Goal: Information Seeking & Learning: Learn about a topic

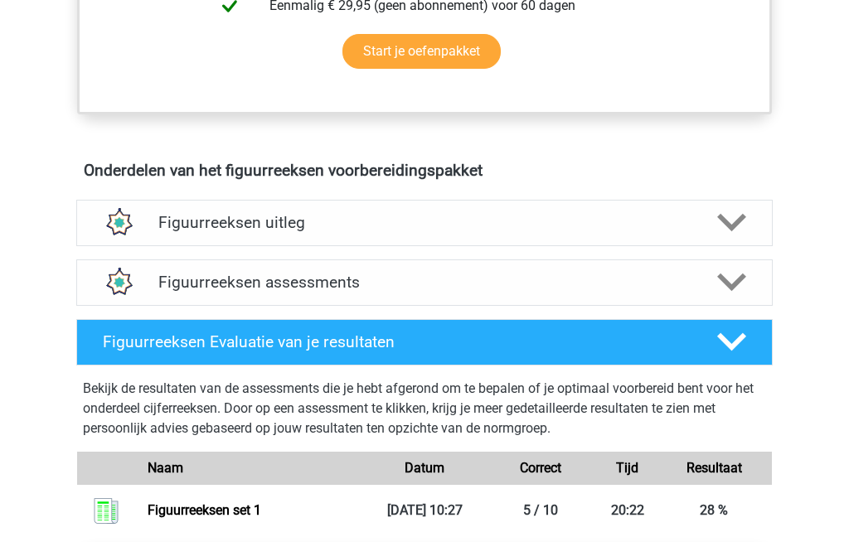
scroll to position [864, 0]
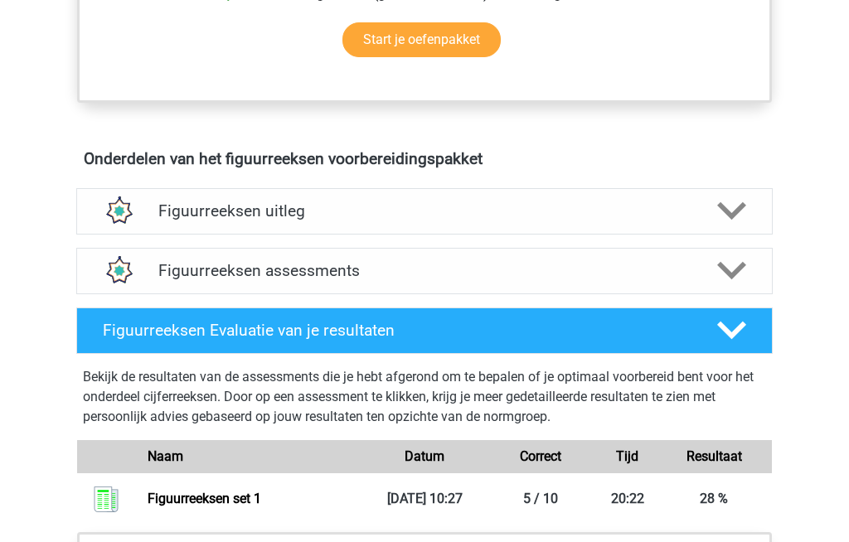
click at [177, 282] on div "Figuurreeksen assessments" at bounding box center [424, 271] width 696 height 46
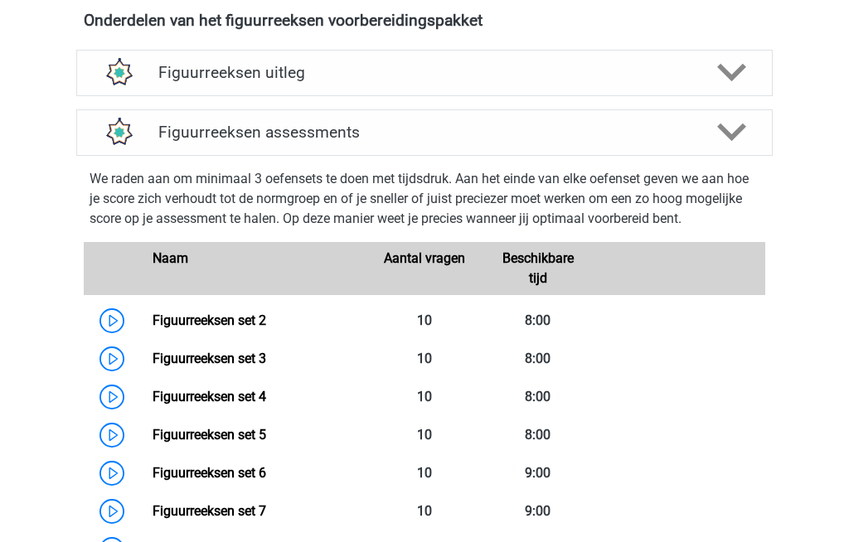
scroll to position [1002, 0]
click at [191, 357] on link "Figuurreeksen set 3" at bounding box center [210, 359] width 114 height 16
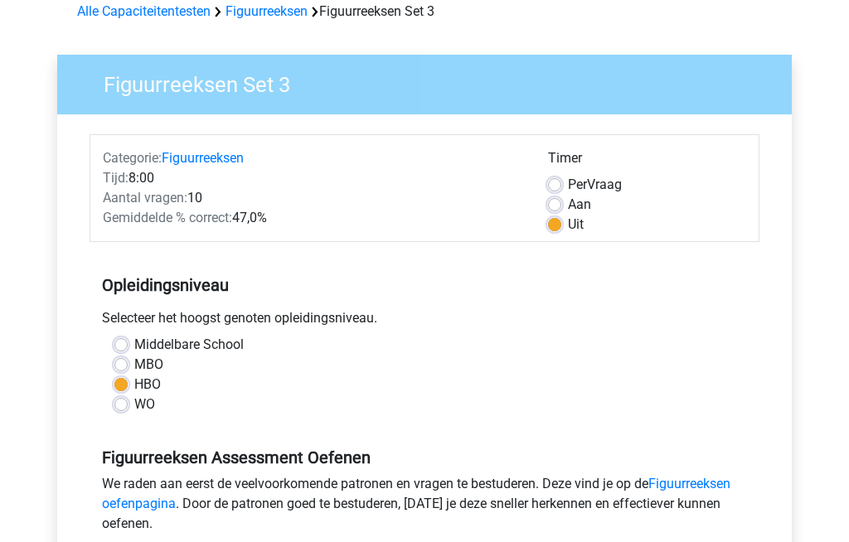
scroll to position [81, 0]
click at [568, 202] on label "Aan" at bounding box center [579, 205] width 23 height 20
click at [559, 202] on input "Aan" at bounding box center [554, 203] width 13 height 17
radio input "true"
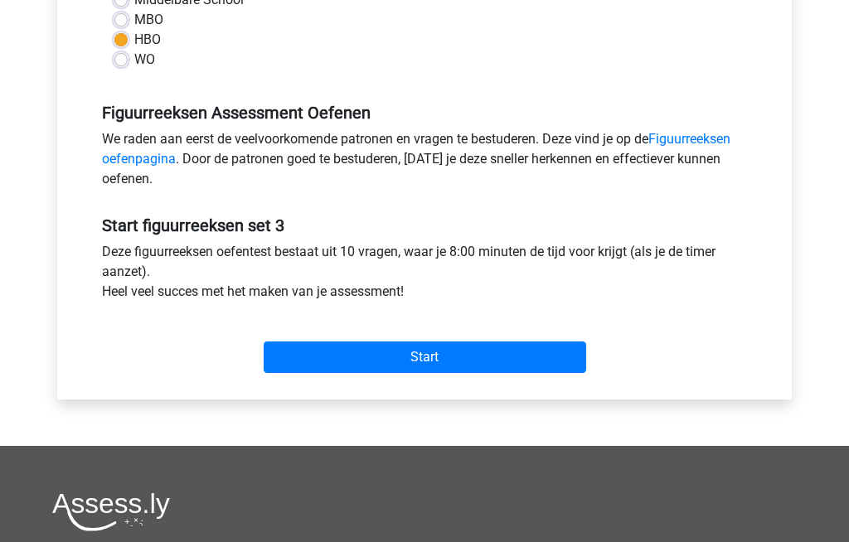
scroll to position [415, 0]
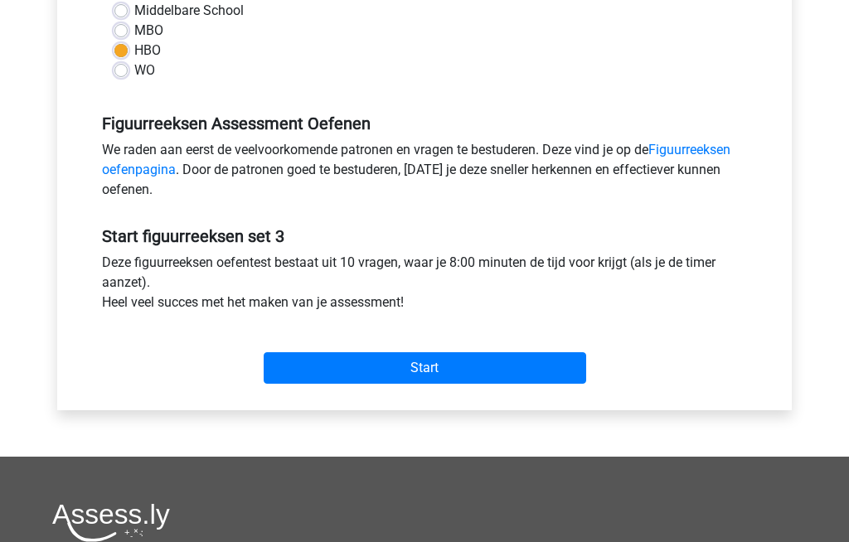
click at [324, 366] on input "Start" at bounding box center [425, 368] width 323 height 32
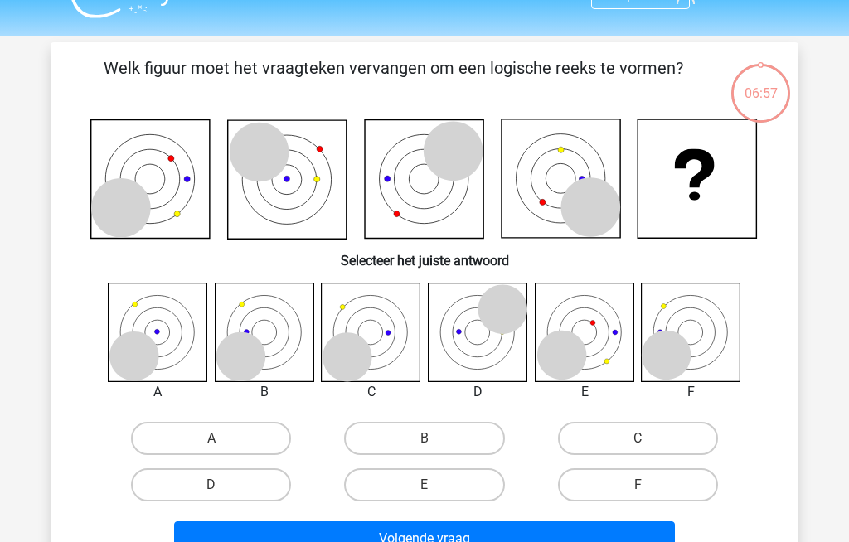
scroll to position [34, 0]
click at [392, 433] on label "B" at bounding box center [424, 438] width 160 height 33
click at [425, 439] on input "B" at bounding box center [430, 444] width 11 height 11
radio input "true"
click at [353, 532] on button "Volgende vraag" at bounding box center [425, 539] width 502 height 35
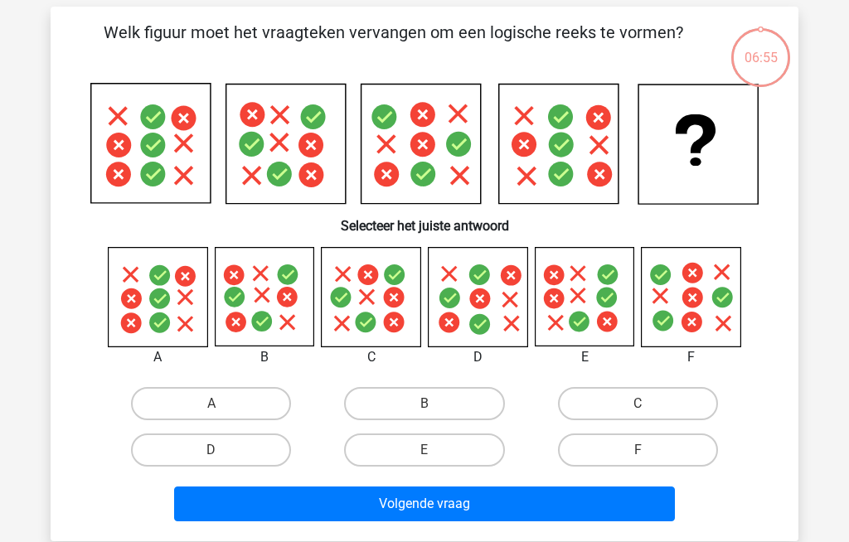
scroll to position [76, 0]
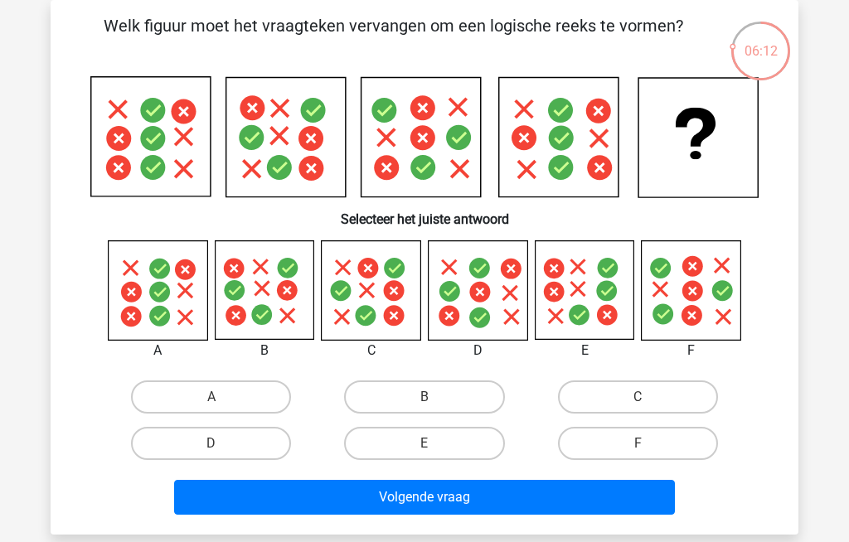
click at [270, 289] on icon at bounding box center [264, 290] width 99 height 99
click at [393, 392] on label "B" at bounding box center [424, 397] width 160 height 33
click at [425, 397] on input "B" at bounding box center [430, 402] width 11 height 11
radio input "true"
click at [380, 500] on button "Volgende vraag" at bounding box center [425, 497] width 502 height 35
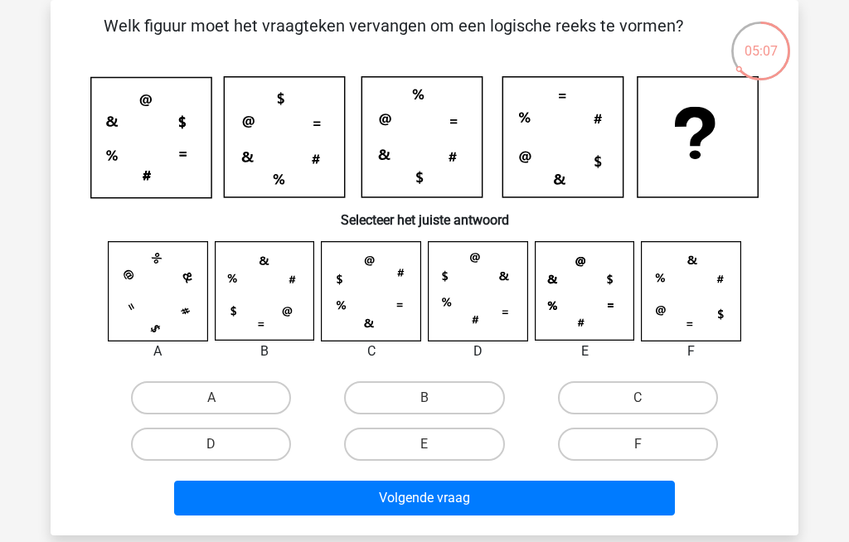
click at [643, 439] on label "F" at bounding box center [638, 444] width 160 height 33
click at [643, 444] on input "F" at bounding box center [643, 449] width 11 height 11
radio input "true"
click at [500, 489] on button "Volgende vraag" at bounding box center [425, 498] width 502 height 35
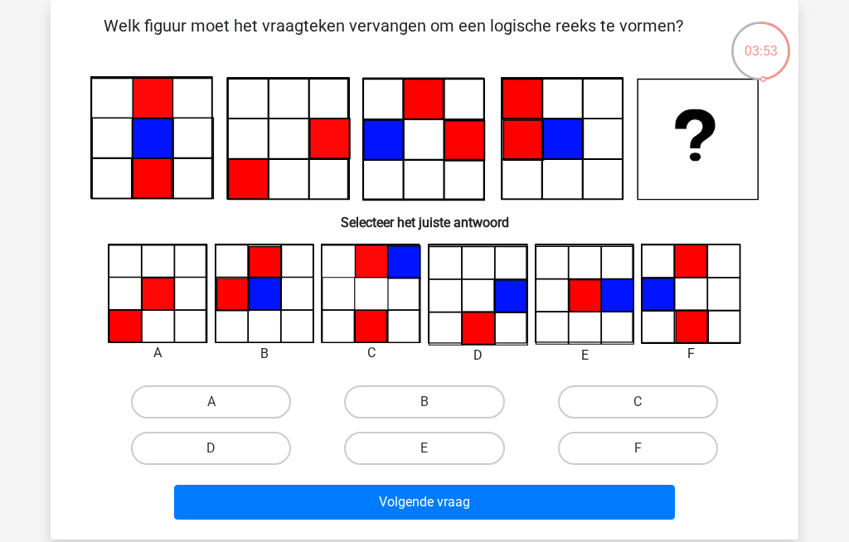
click at [614, 450] on label "F" at bounding box center [638, 448] width 160 height 33
click at [638, 450] on input "F" at bounding box center [643, 454] width 11 height 11
radio input "true"
click at [533, 500] on button "Volgende vraag" at bounding box center [425, 502] width 502 height 35
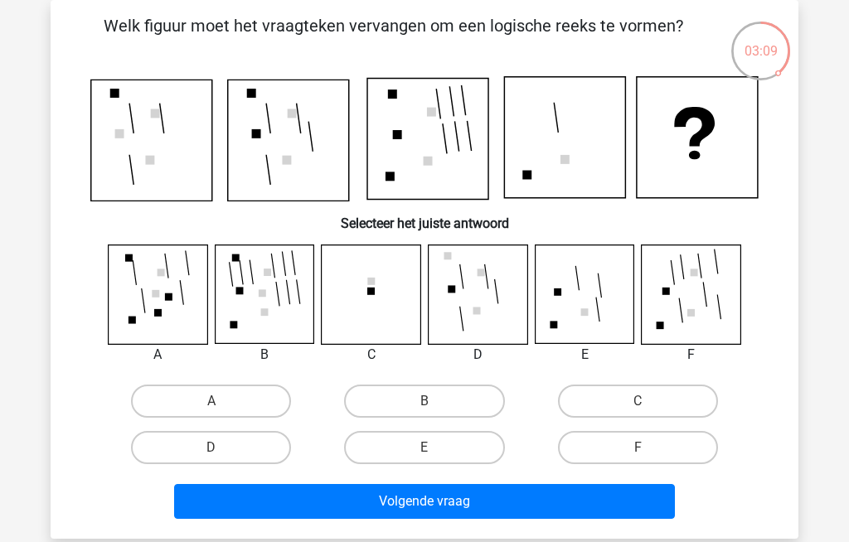
click at [405, 444] on label "E" at bounding box center [424, 447] width 160 height 33
click at [425, 448] on input "E" at bounding box center [430, 453] width 11 height 11
radio input "true"
click at [401, 495] on button "Volgende vraag" at bounding box center [425, 501] width 502 height 35
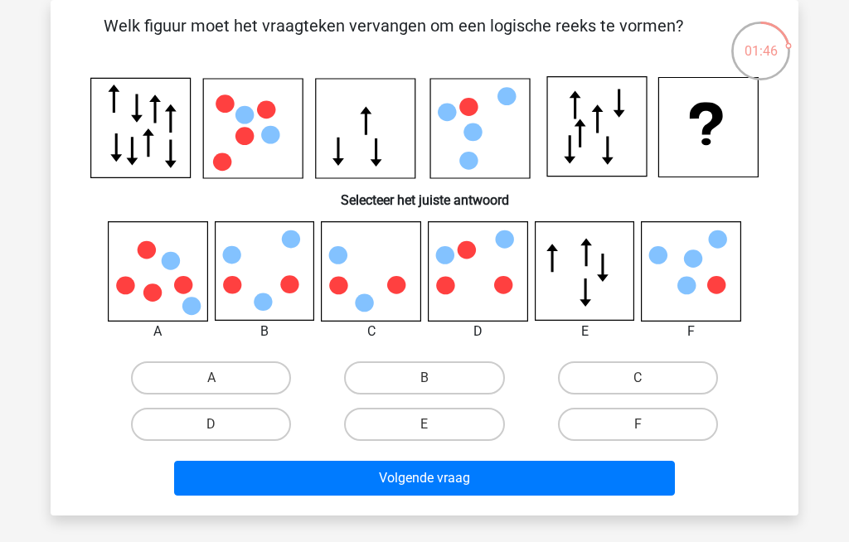
click at [610, 371] on label "C" at bounding box center [638, 377] width 160 height 33
click at [638, 378] on input "C" at bounding box center [643, 383] width 11 height 11
radio input "true"
click at [439, 474] on button "Volgende vraag" at bounding box center [425, 478] width 502 height 35
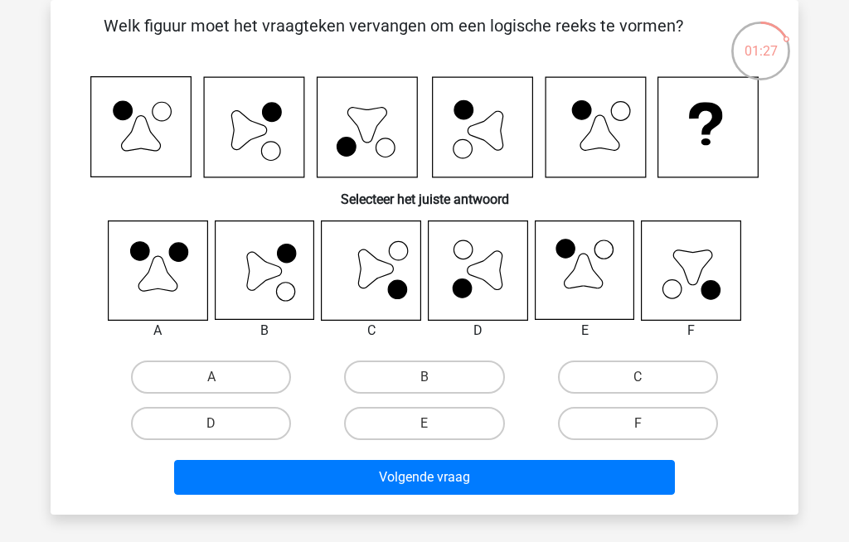
click at [395, 369] on label "B" at bounding box center [424, 377] width 160 height 33
click at [425, 377] on input "B" at bounding box center [430, 382] width 11 height 11
radio input "true"
click at [373, 473] on button "Volgende vraag" at bounding box center [425, 477] width 502 height 35
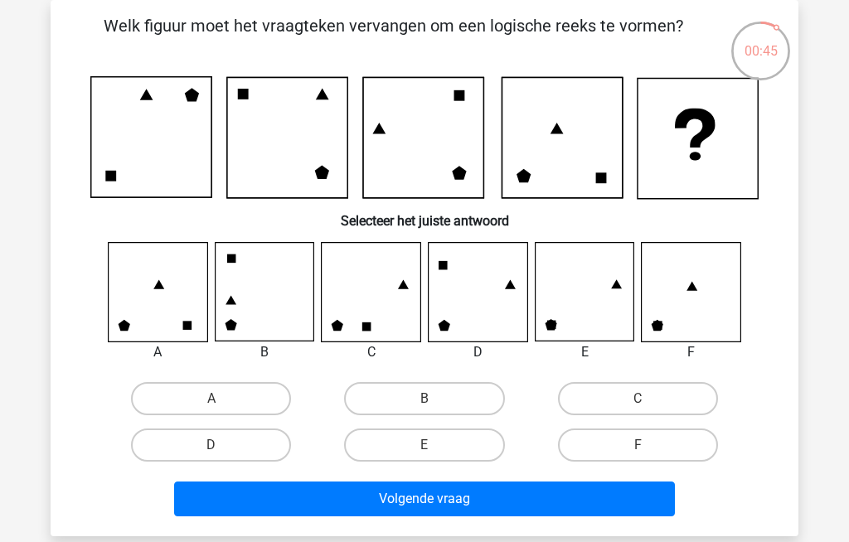
click at [643, 437] on label "F" at bounding box center [638, 445] width 160 height 33
click at [643, 445] on input "F" at bounding box center [643, 450] width 11 height 11
radio input "true"
click at [442, 487] on button "Volgende vraag" at bounding box center [425, 499] width 502 height 35
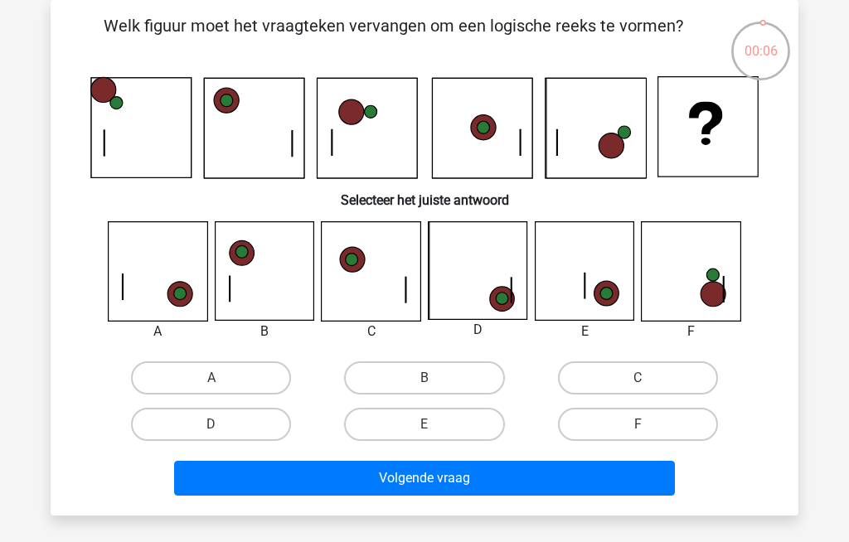
click at [384, 371] on label "B" at bounding box center [424, 377] width 160 height 33
click at [425, 378] on input "B" at bounding box center [430, 383] width 11 height 11
radio input "true"
click at [604, 366] on label "C" at bounding box center [638, 377] width 160 height 33
click at [638, 378] on input "C" at bounding box center [643, 383] width 11 height 11
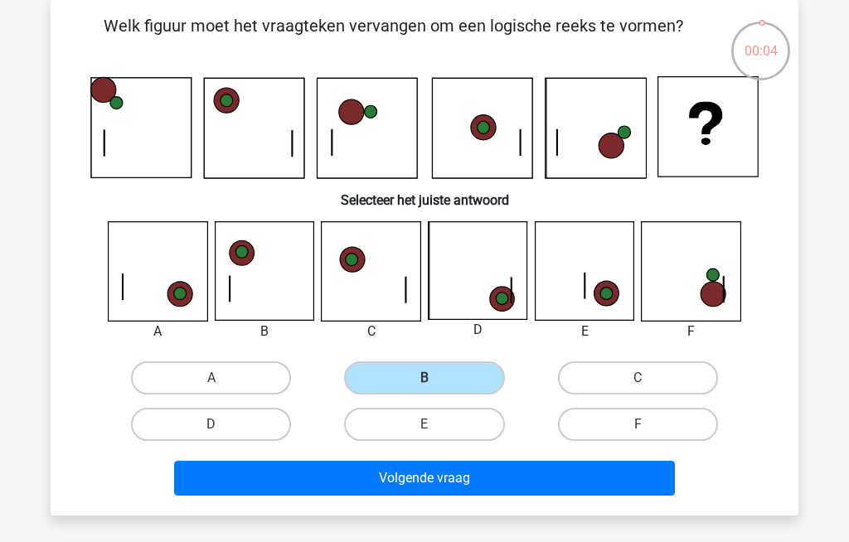
radio input "true"
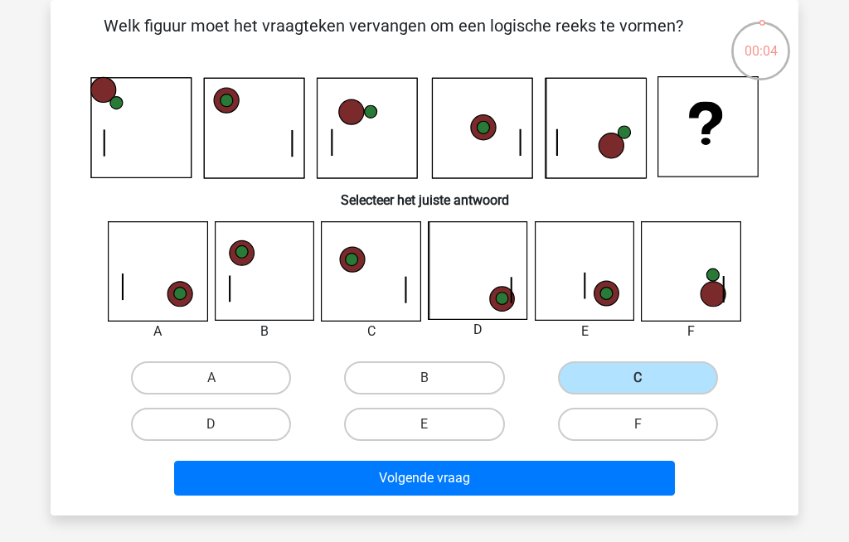
click at [551, 488] on button "Volgende vraag" at bounding box center [425, 478] width 502 height 35
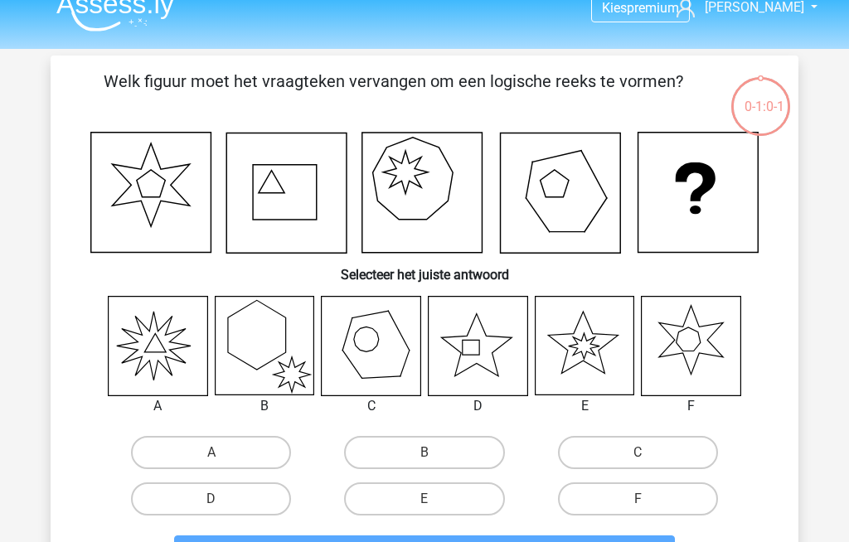
scroll to position [19, 0]
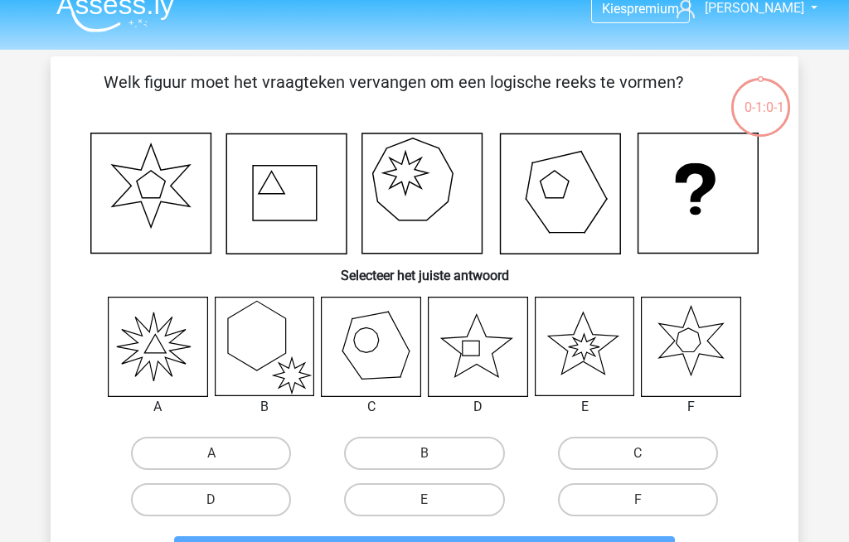
click at [630, 502] on label "F" at bounding box center [638, 500] width 160 height 33
click at [638, 502] on input "F" at bounding box center [643, 506] width 11 height 11
radio input "true"
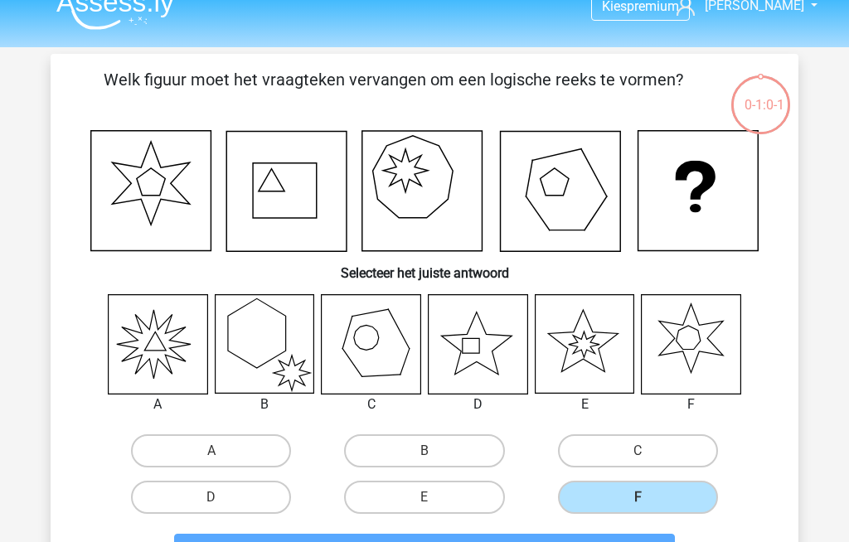
scroll to position [0, 0]
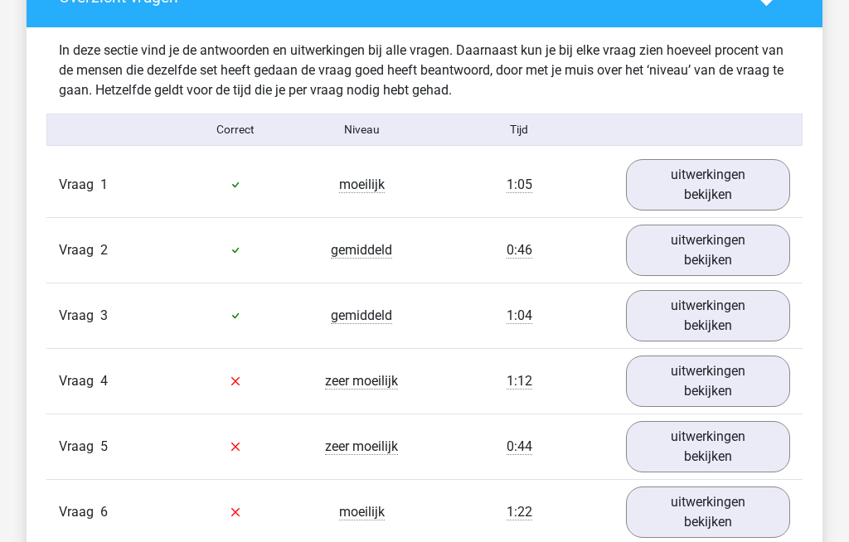
scroll to position [1271, 0]
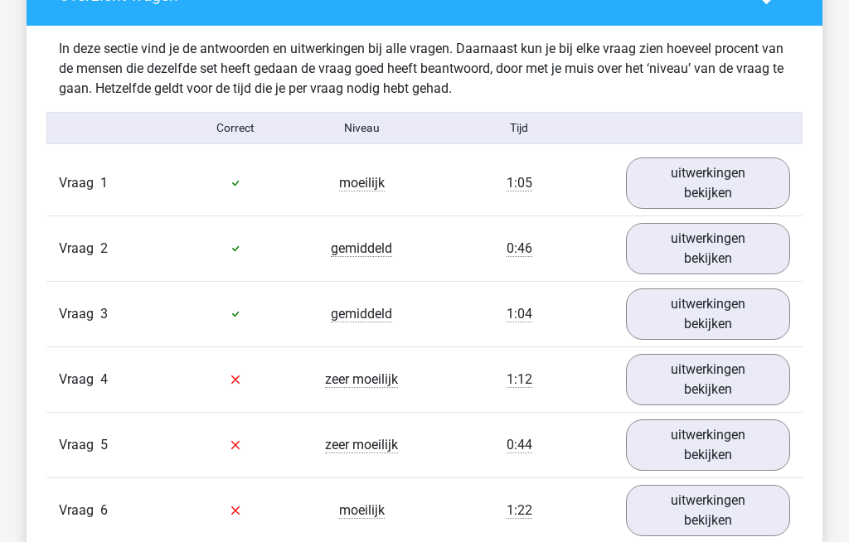
click at [687, 182] on link "uitwerkingen bekijken" at bounding box center [708, 183] width 164 height 51
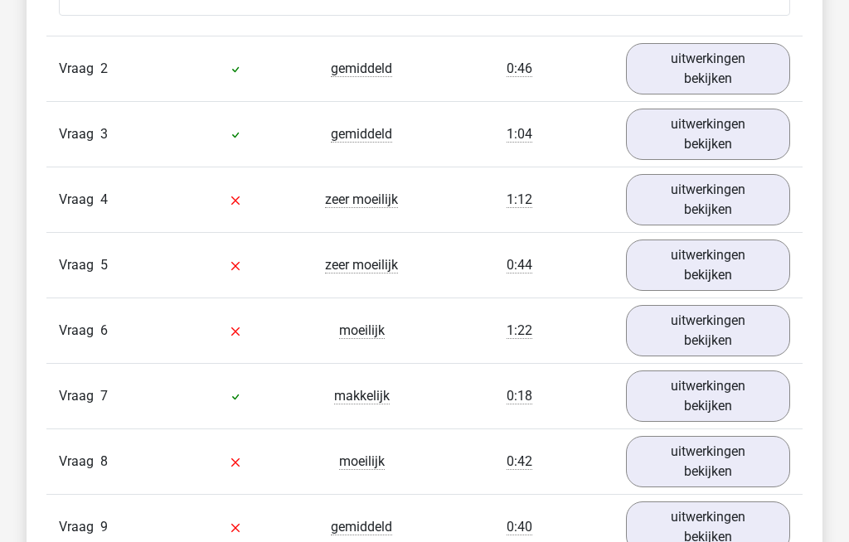
scroll to position [2803, 0]
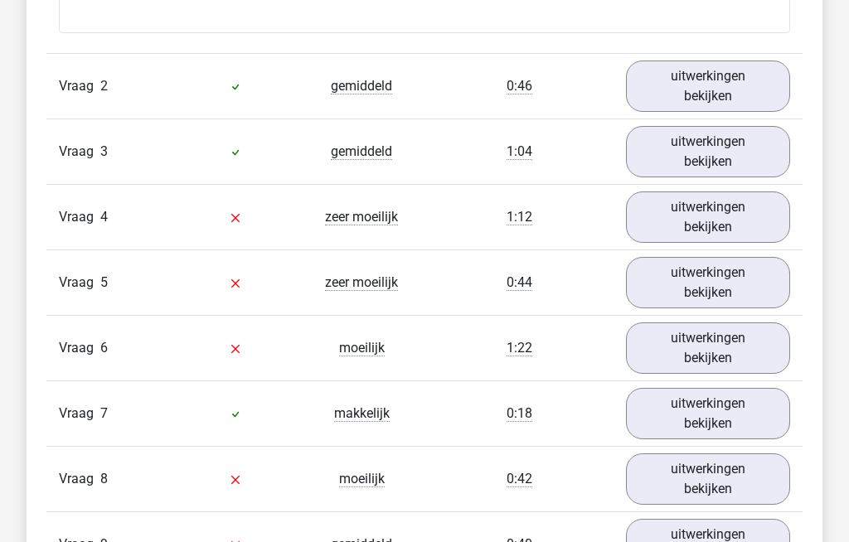
click at [692, 541] on link "uitwerkingen bekijken" at bounding box center [708, 544] width 164 height 51
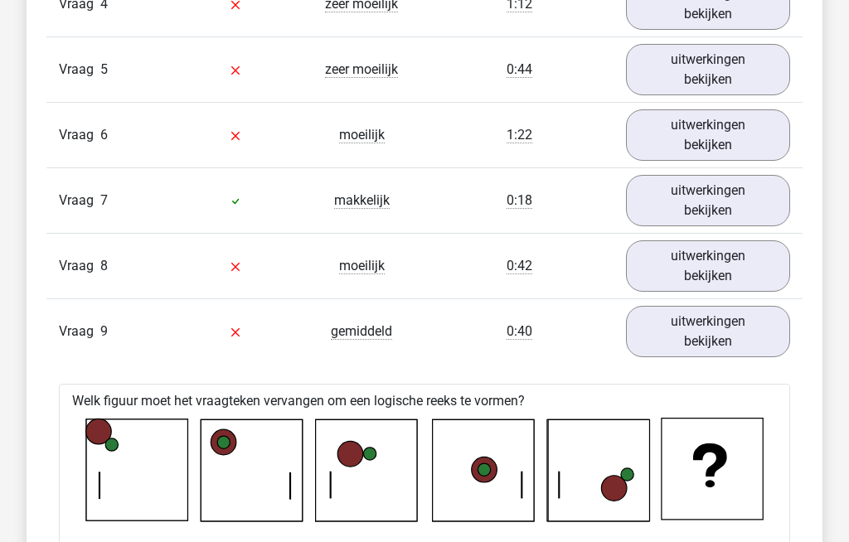
scroll to position [3016, 0]
click at [683, 196] on link "uitwerkingen bekijken" at bounding box center [708, 200] width 164 height 51
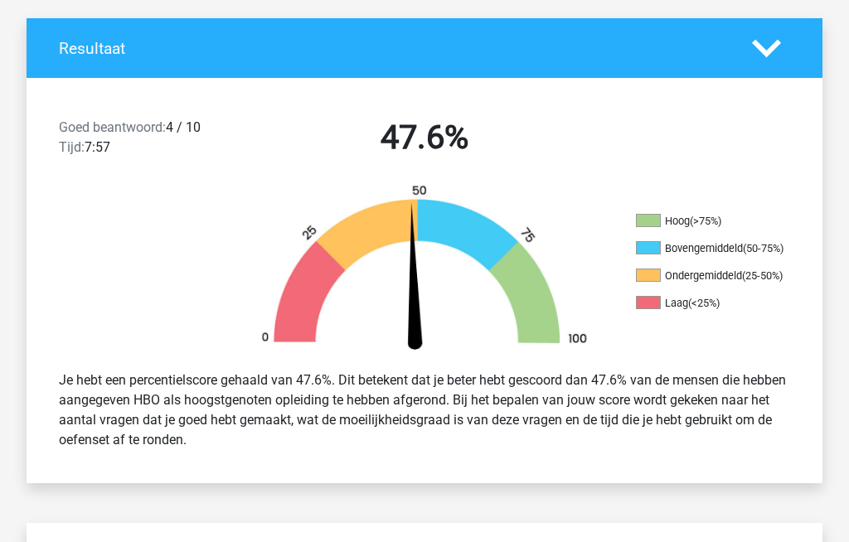
scroll to position [295, 0]
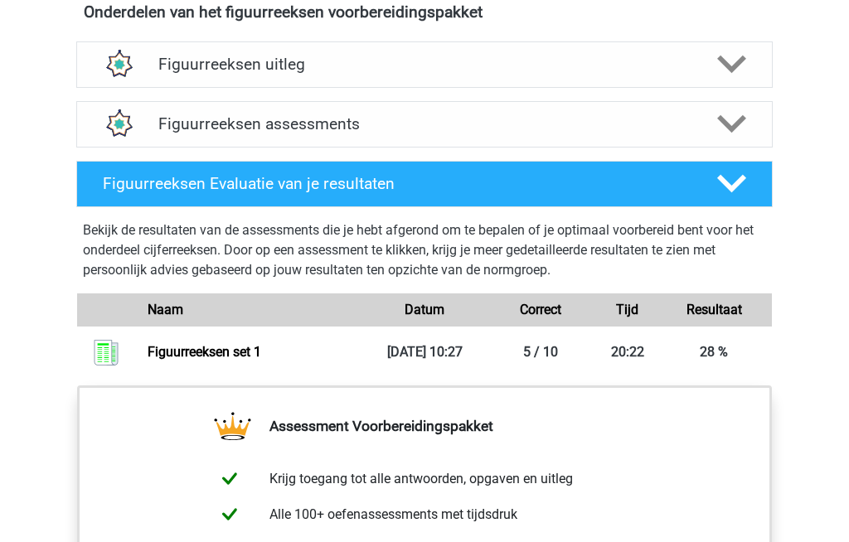
scroll to position [964, 0]
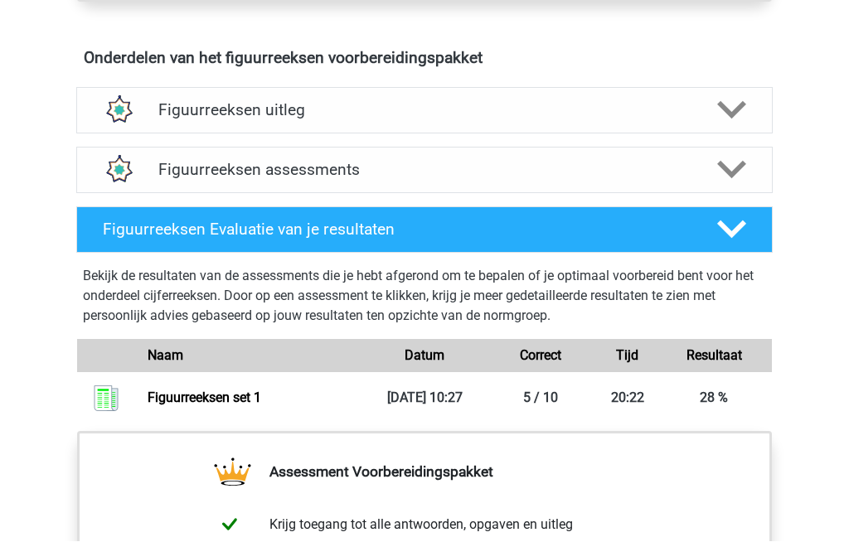
click at [176, 172] on h4 "Figuurreeksen assessments" at bounding box center [424, 170] width 532 height 19
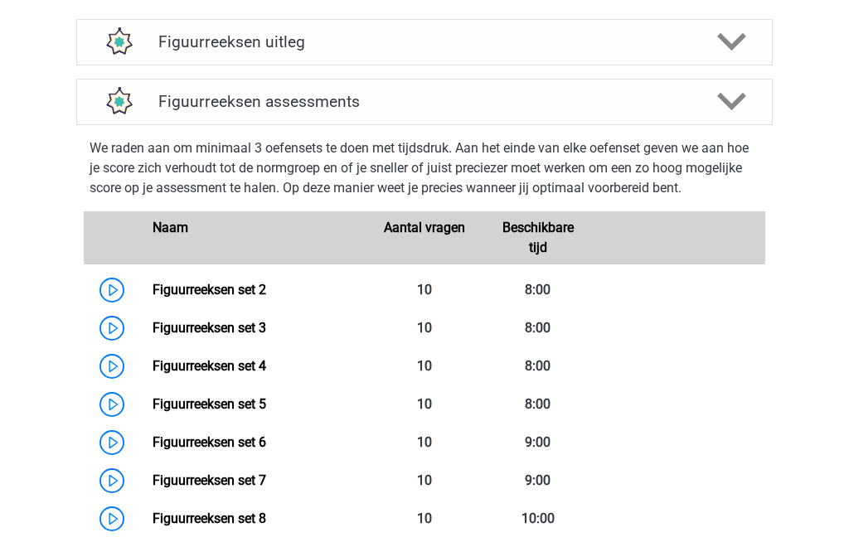
scroll to position [1033, 0]
click at [186, 329] on link "Figuurreeksen set 3" at bounding box center [210, 328] width 114 height 16
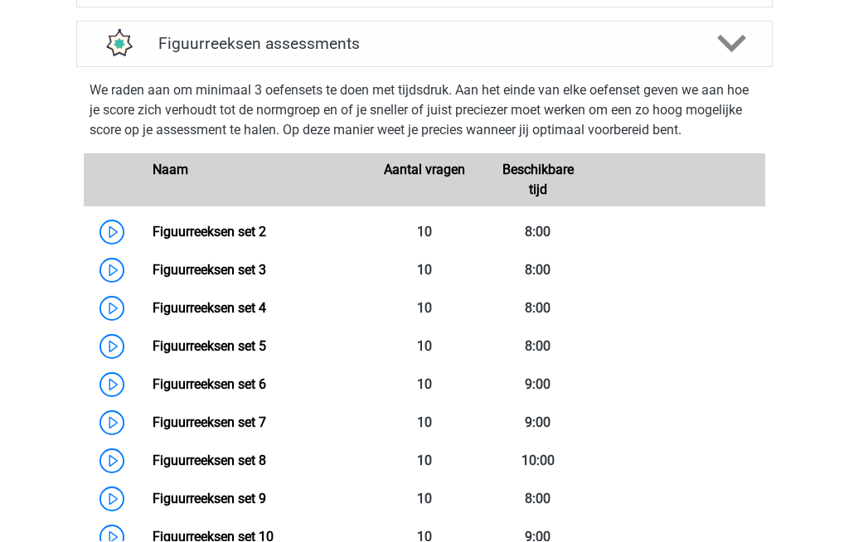
scroll to position [1091, 0]
click at [187, 311] on link "Figuurreeksen set 4" at bounding box center [210, 308] width 114 height 16
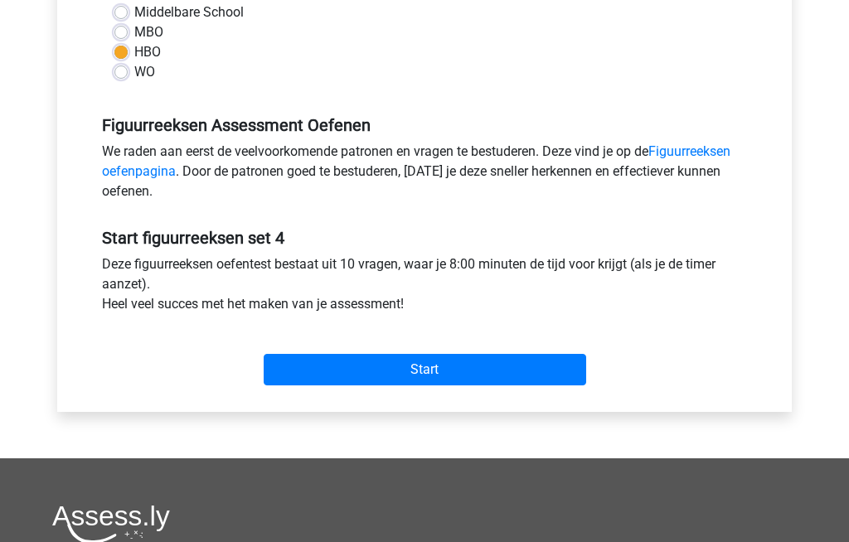
scroll to position [414, 0]
click at [358, 369] on input "Start" at bounding box center [425, 370] width 323 height 32
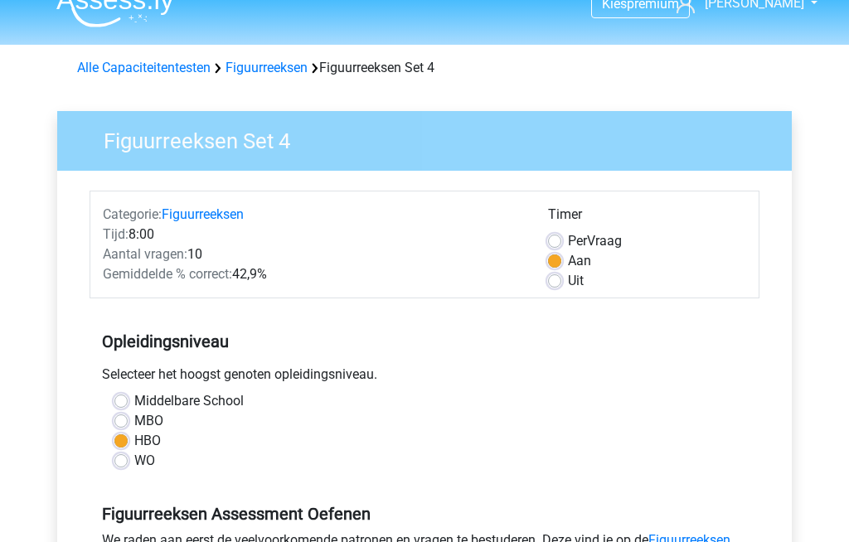
scroll to position [0, 0]
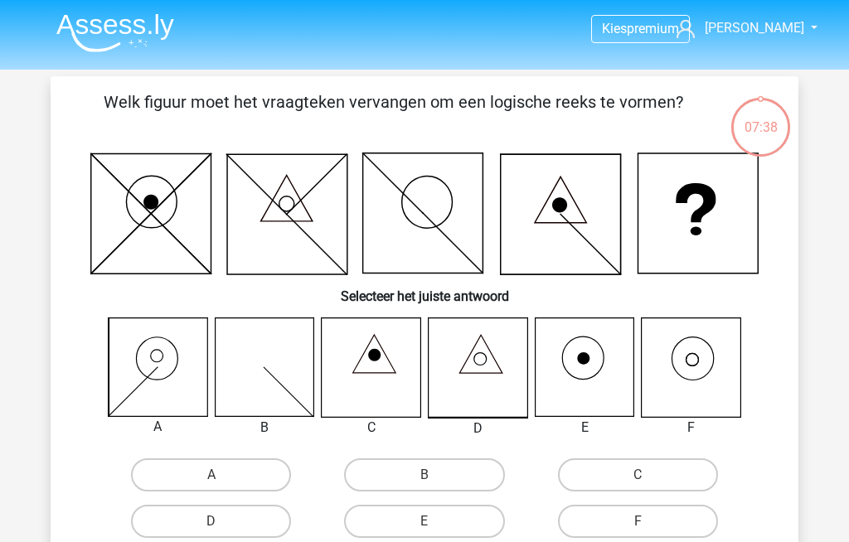
click at [625, 517] on label "F" at bounding box center [638, 521] width 160 height 33
click at [638, 522] on input "F" at bounding box center [643, 527] width 11 height 11
radio input "true"
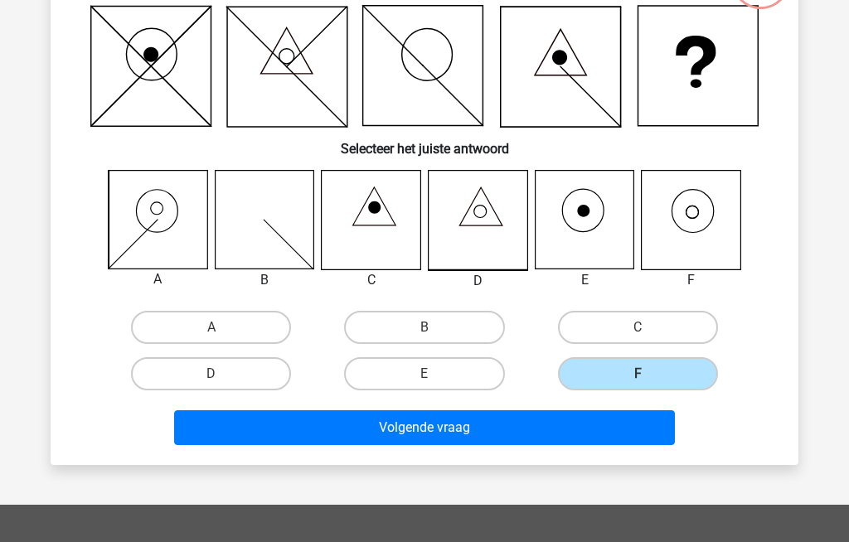
click at [372, 424] on button "Volgende vraag" at bounding box center [425, 427] width 502 height 35
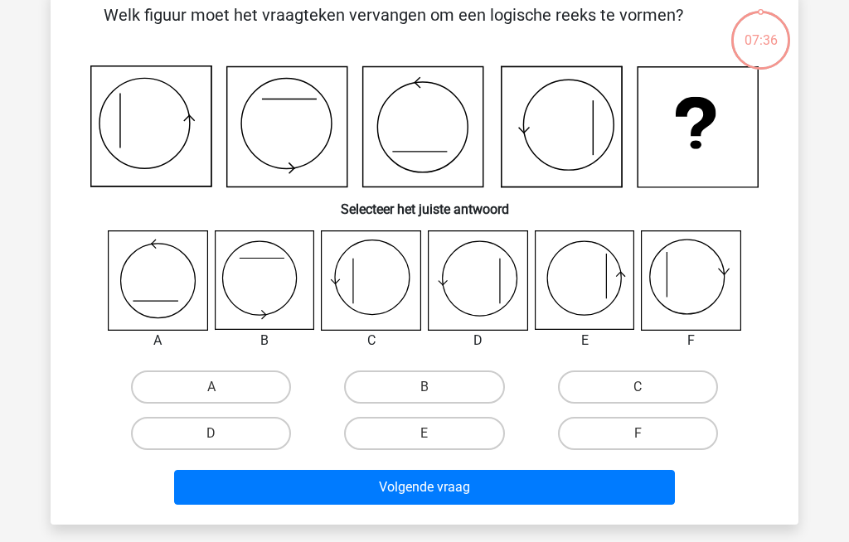
scroll to position [76, 0]
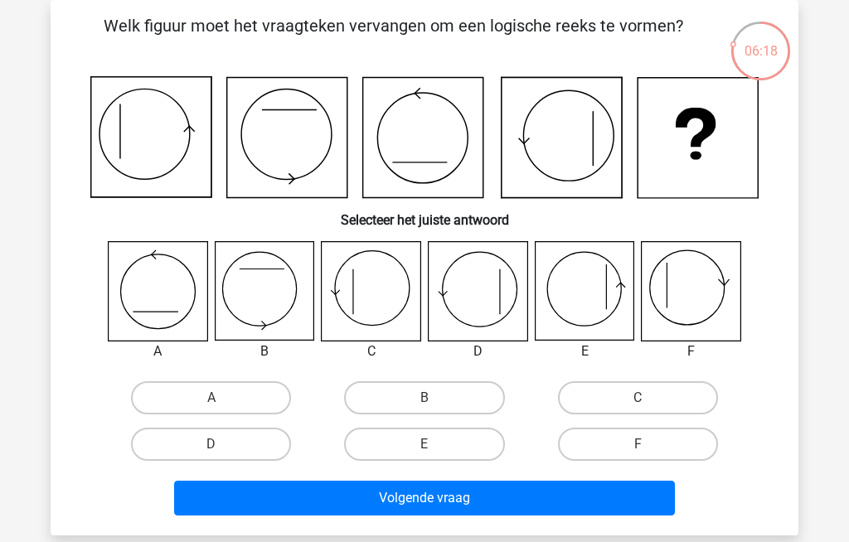
click at [633, 436] on label "F" at bounding box center [638, 444] width 160 height 33
click at [638, 444] on input "F" at bounding box center [643, 449] width 11 height 11
radio input "true"
click at [512, 496] on button "Volgende vraag" at bounding box center [425, 498] width 502 height 35
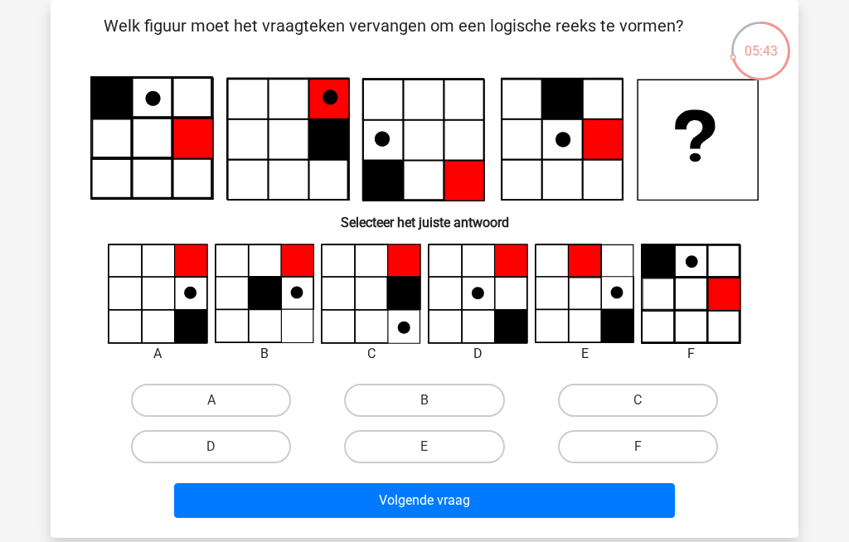
click at [186, 396] on label "A" at bounding box center [211, 400] width 160 height 33
click at [211, 400] on input "A" at bounding box center [216, 405] width 11 height 11
radio input "true"
click at [313, 493] on button "Volgende vraag" at bounding box center [425, 500] width 502 height 35
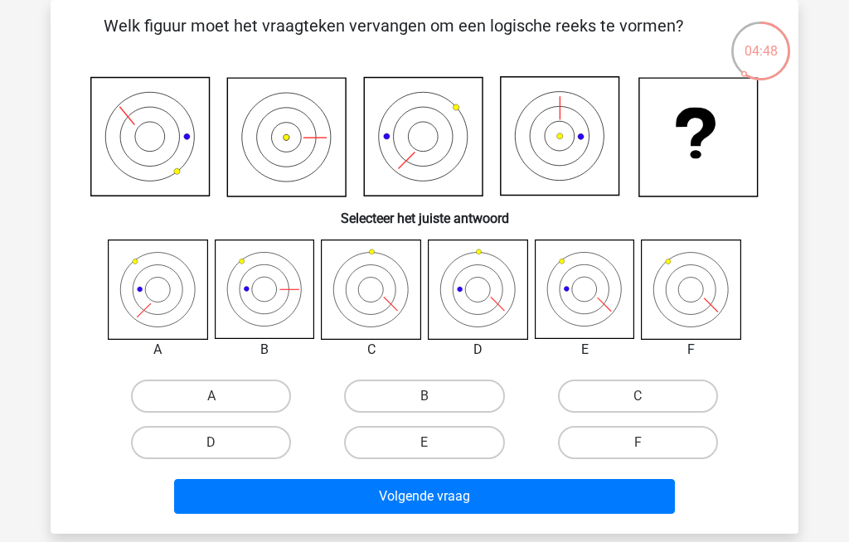
click at [650, 441] on label "F" at bounding box center [638, 442] width 160 height 33
click at [648, 443] on input "F" at bounding box center [643, 448] width 11 height 11
radio input "true"
click at [469, 489] on button "Volgende vraag" at bounding box center [425, 496] width 502 height 35
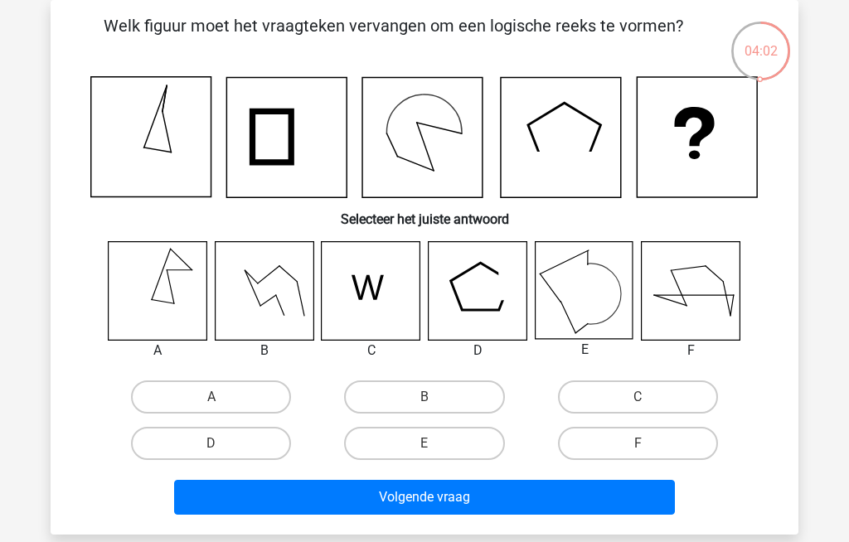
click at [400, 392] on label "B" at bounding box center [424, 397] width 160 height 33
click at [425, 397] on input "B" at bounding box center [430, 402] width 11 height 11
radio input "true"
click at [422, 493] on button "Volgende vraag" at bounding box center [425, 497] width 502 height 35
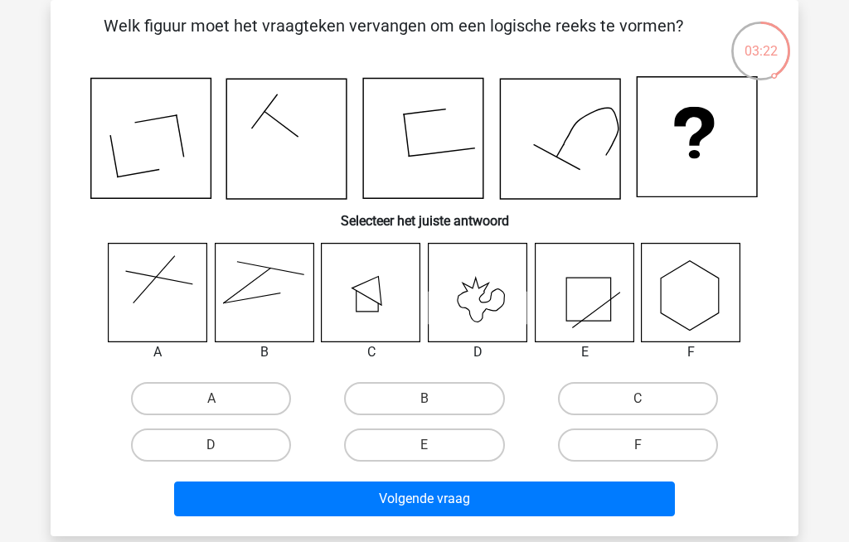
click at [617, 392] on label "C" at bounding box center [638, 398] width 160 height 33
click at [638, 399] on input "C" at bounding box center [643, 404] width 11 height 11
radio input "true"
click at [373, 497] on button "Volgende vraag" at bounding box center [425, 499] width 502 height 35
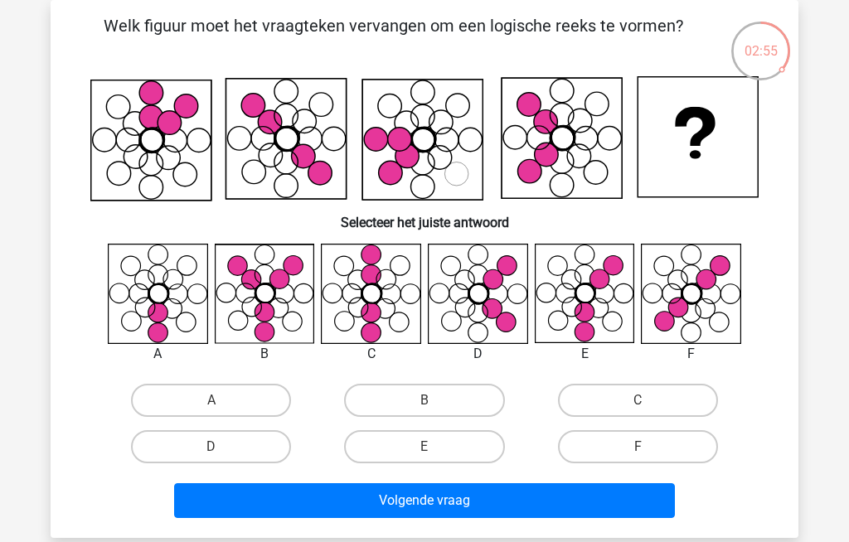
click at [203, 443] on label "D" at bounding box center [211, 446] width 160 height 33
click at [211, 447] on input "D" at bounding box center [216, 452] width 11 height 11
radio input "true"
click at [385, 498] on button "Volgende vraag" at bounding box center [425, 500] width 502 height 35
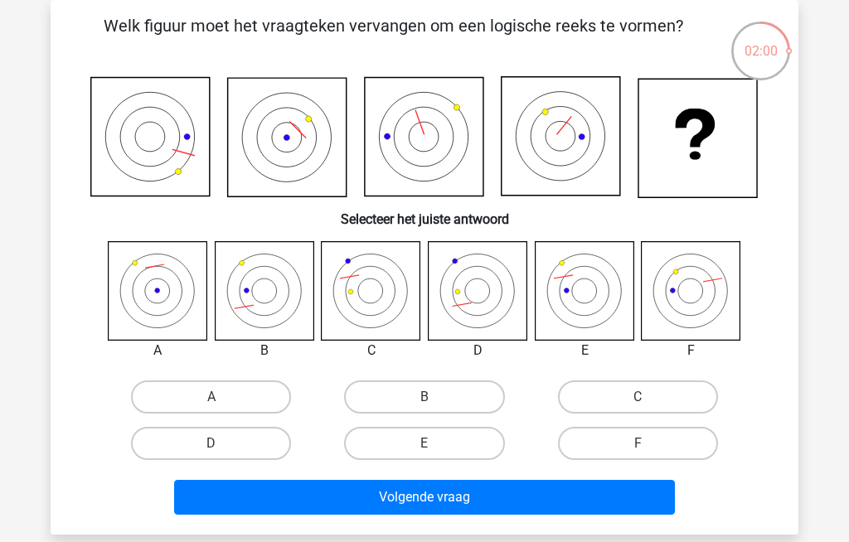
click at [396, 394] on label "B" at bounding box center [424, 397] width 160 height 33
click at [425, 397] on input "B" at bounding box center [430, 402] width 11 height 11
radio input "true"
click at [433, 500] on button "Volgende vraag" at bounding box center [425, 497] width 502 height 35
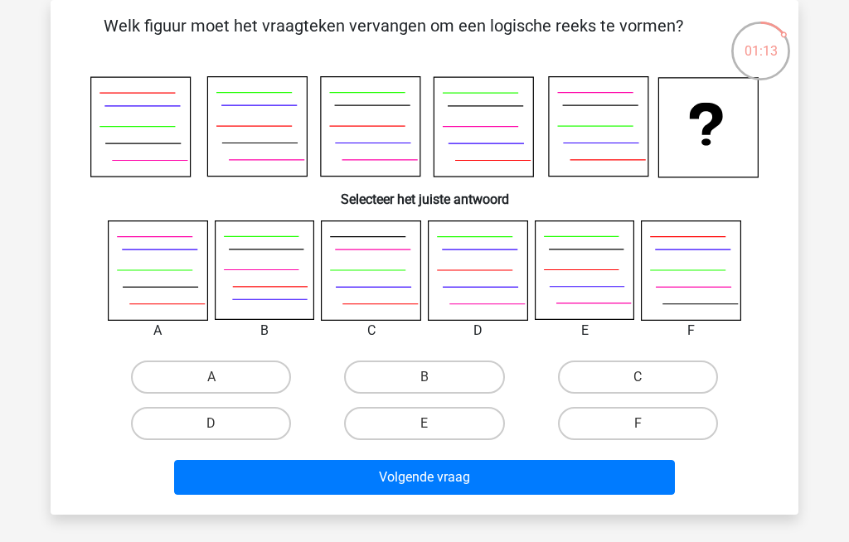
click at [643, 425] on input "F" at bounding box center [643, 429] width 11 height 11
radio input "true"
click at [523, 460] on button "Volgende vraag" at bounding box center [425, 477] width 502 height 35
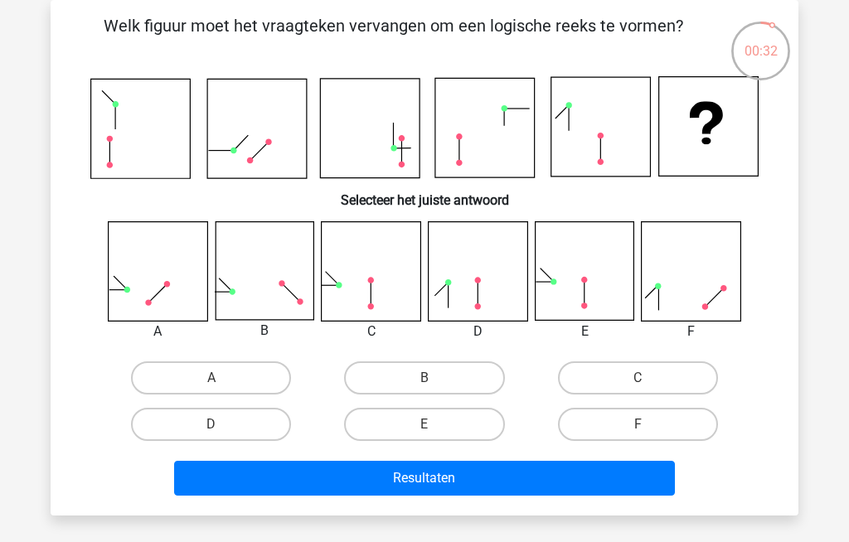
click at [395, 371] on label "B" at bounding box center [424, 377] width 160 height 33
click at [425, 378] on input "B" at bounding box center [430, 383] width 11 height 11
radio input "true"
click at [400, 470] on button "Resultaten" at bounding box center [425, 478] width 502 height 35
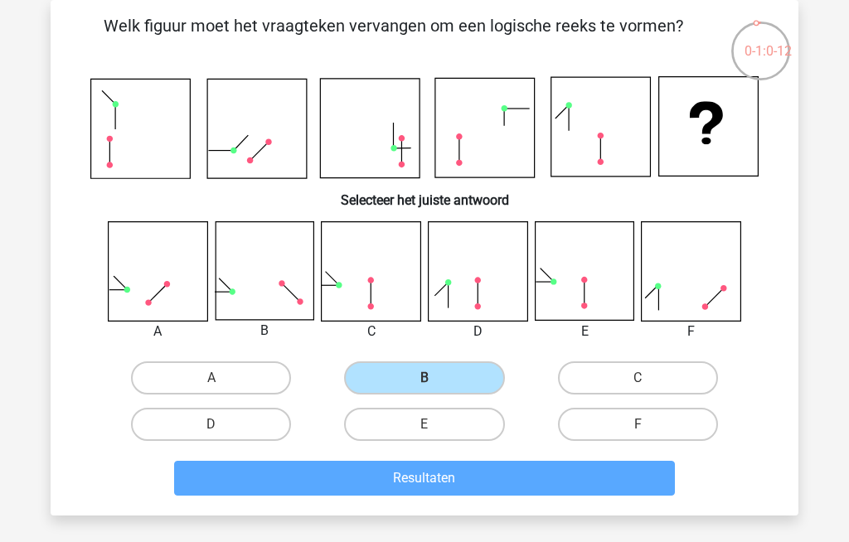
scroll to position [134, 0]
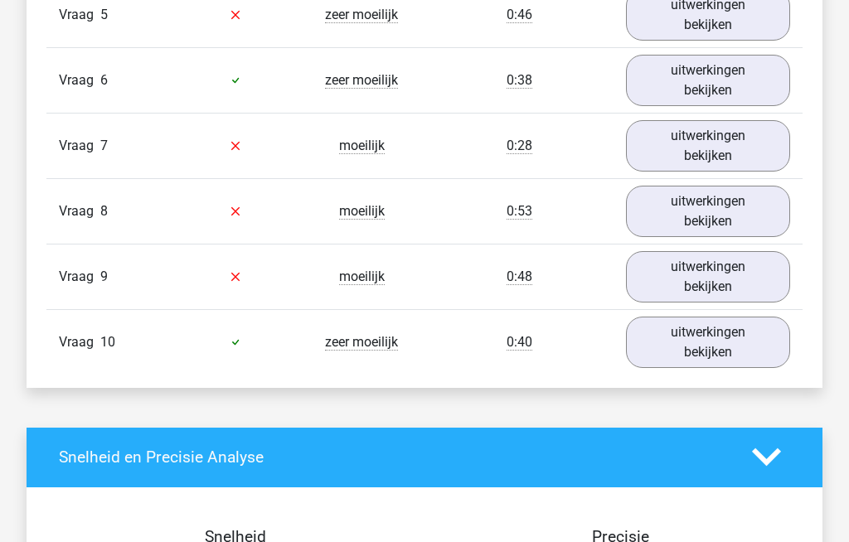
scroll to position [1706, 0]
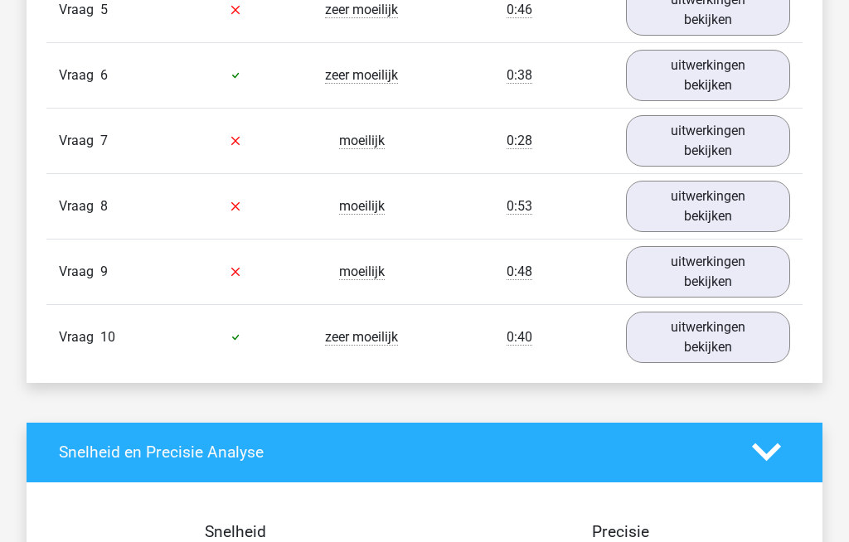
click at [672, 341] on link "uitwerkingen bekijken" at bounding box center [708, 338] width 164 height 51
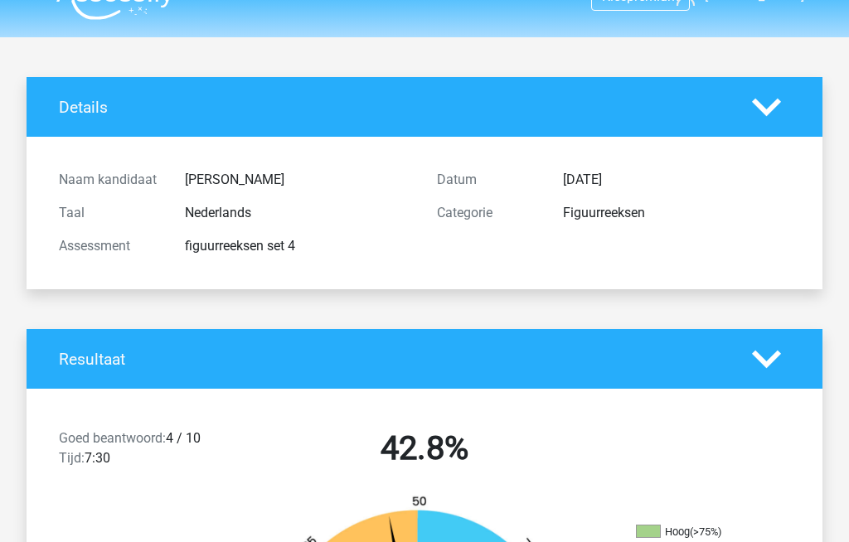
scroll to position [0, 0]
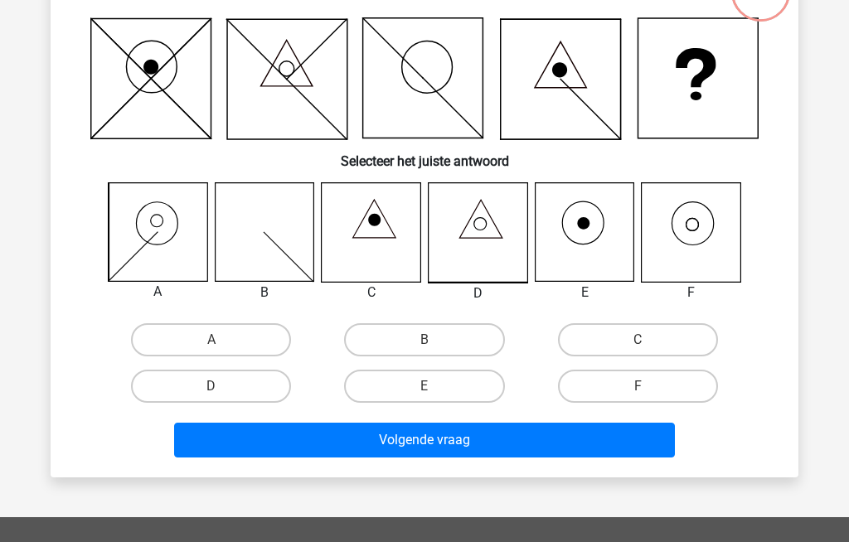
scroll to position [134, 0]
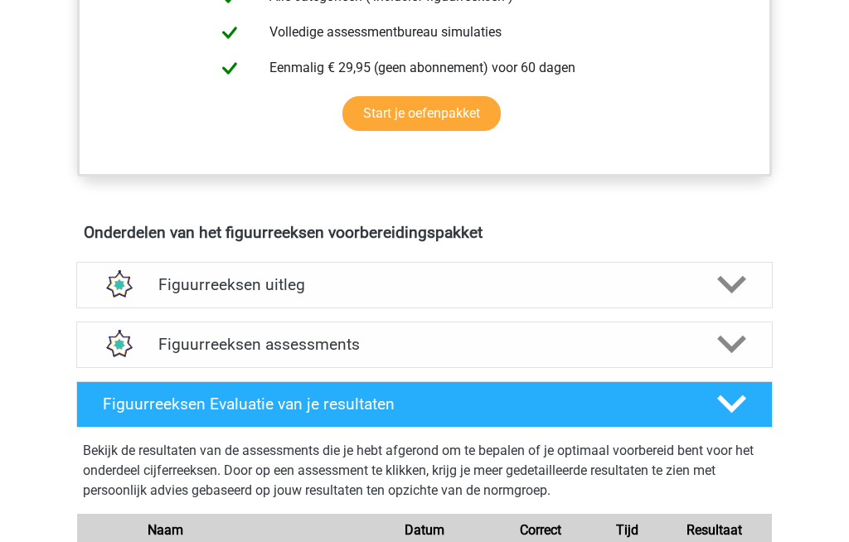
scroll to position [789, 0]
click at [179, 344] on h4 "Figuurreeksen assessments" at bounding box center [424, 345] width 532 height 19
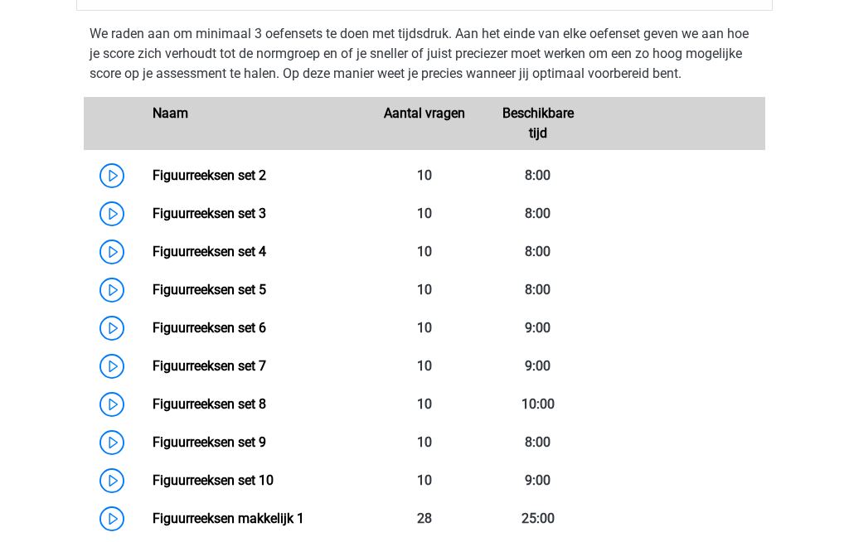
scroll to position [1157, 0]
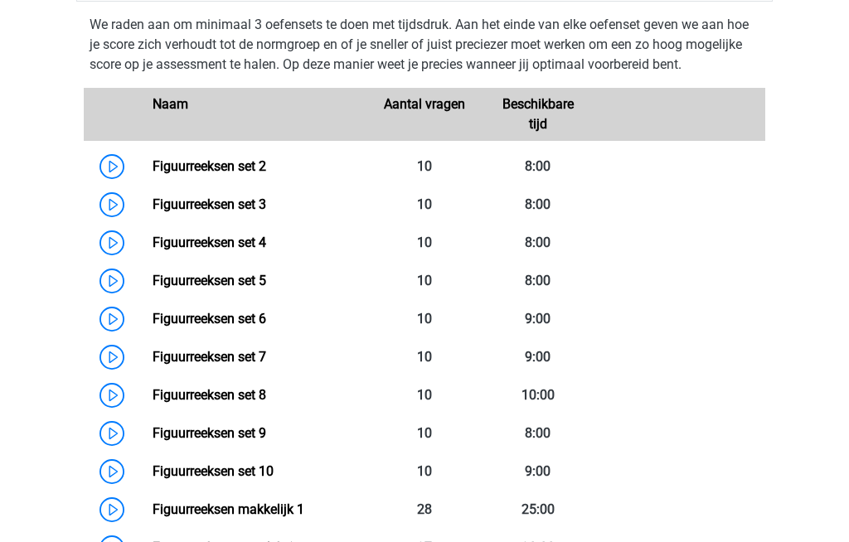
click at [183, 434] on link "Figuurreeksen set 9" at bounding box center [210, 433] width 114 height 16
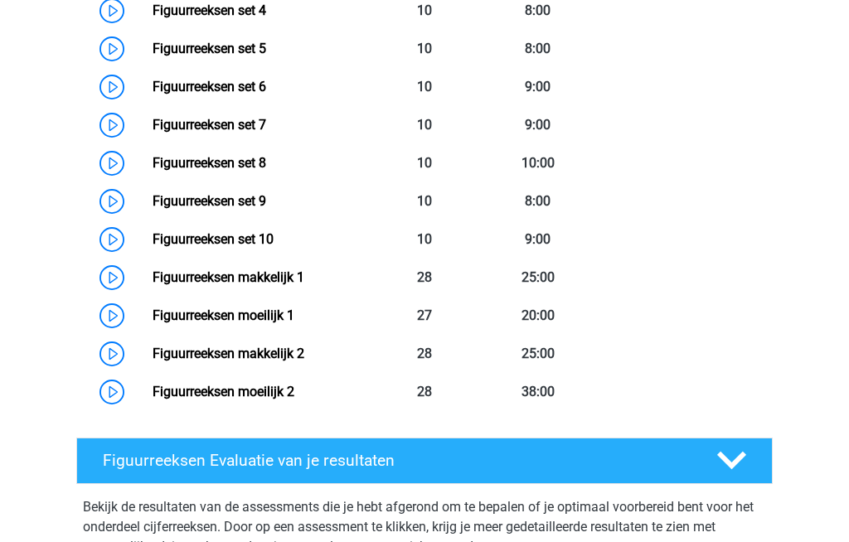
scroll to position [1389, 0]
click at [182, 277] on link "Figuurreeksen makkelijk 1" at bounding box center [229, 278] width 152 height 16
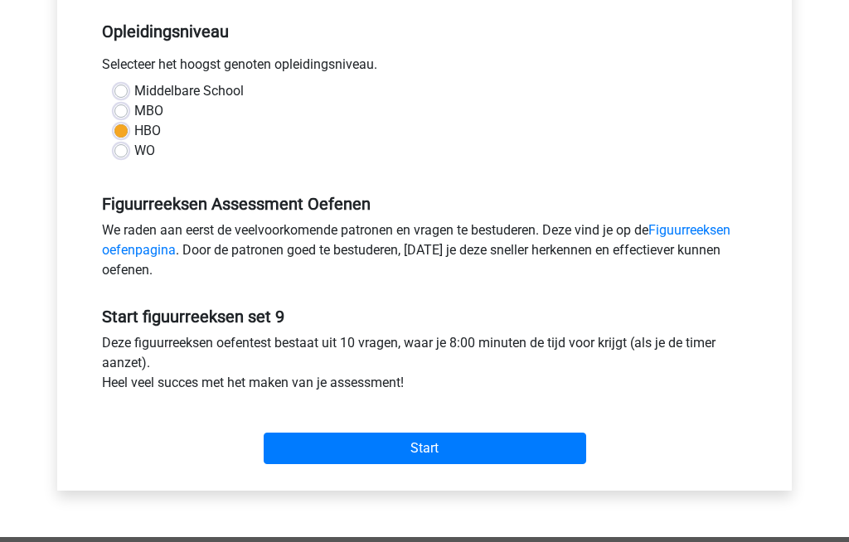
scroll to position [337, 0]
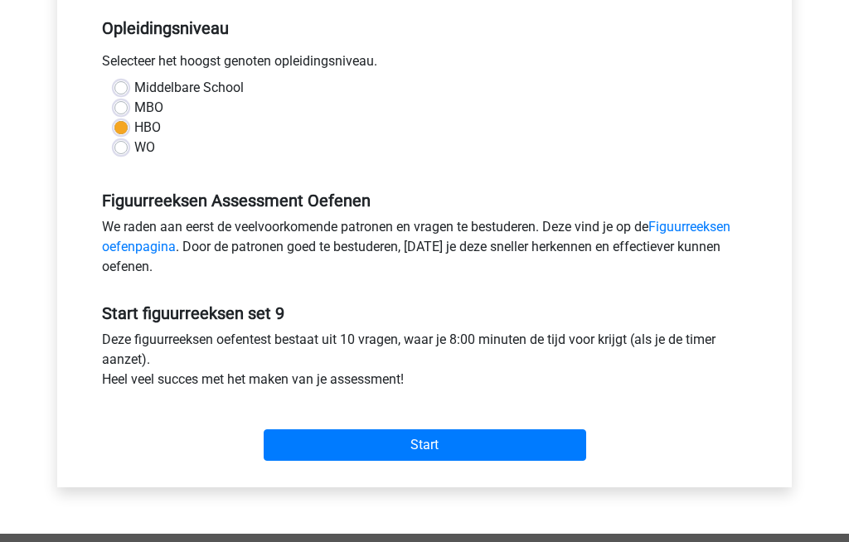
click at [329, 443] on input "Start" at bounding box center [425, 446] width 323 height 32
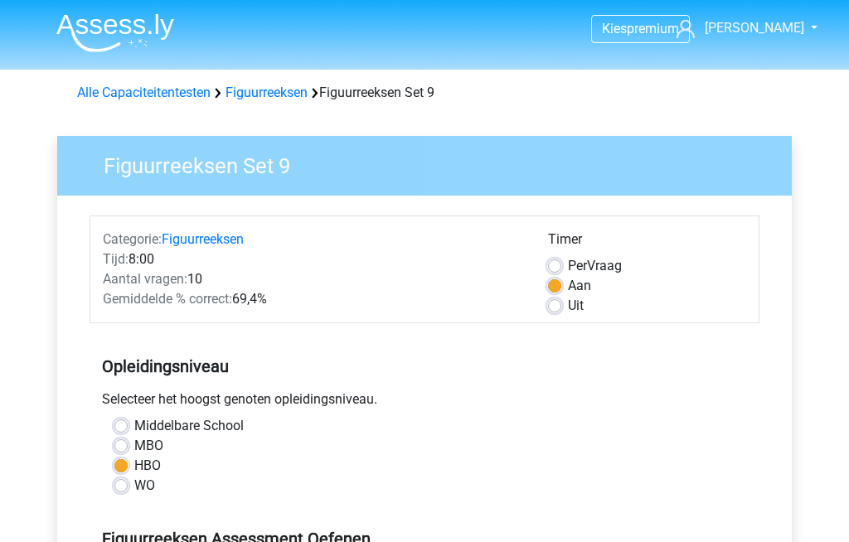
scroll to position [395, 0]
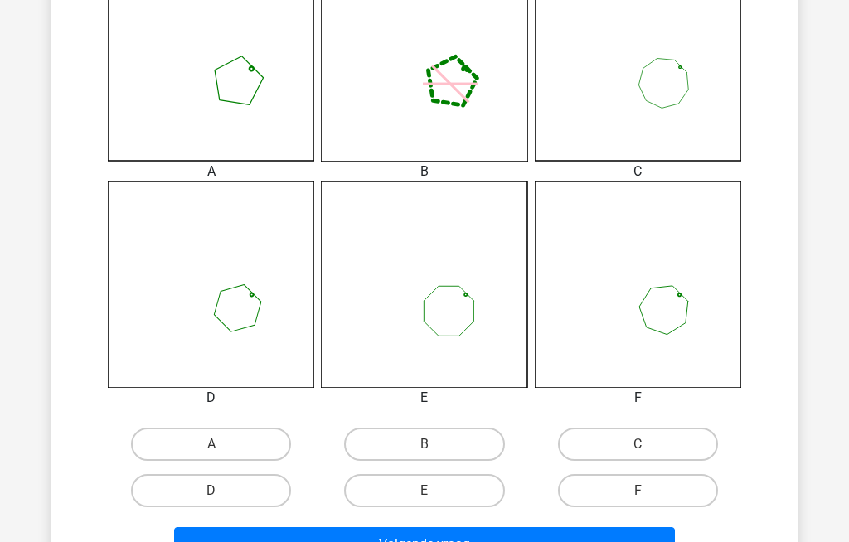
scroll to position [517, 0]
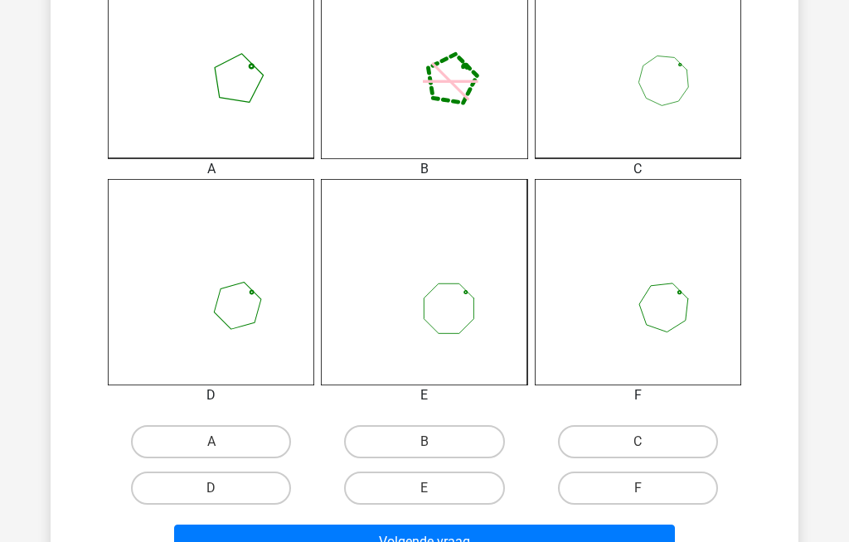
click at [203, 488] on label "D" at bounding box center [211, 488] width 160 height 33
click at [211, 488] on input "D" at bounding box center [216, 493] width 11 height 11
radio input "true"
click at [279, 541] on button "Volgende vraag" at bounding box center [425, 542] width 502 height 35
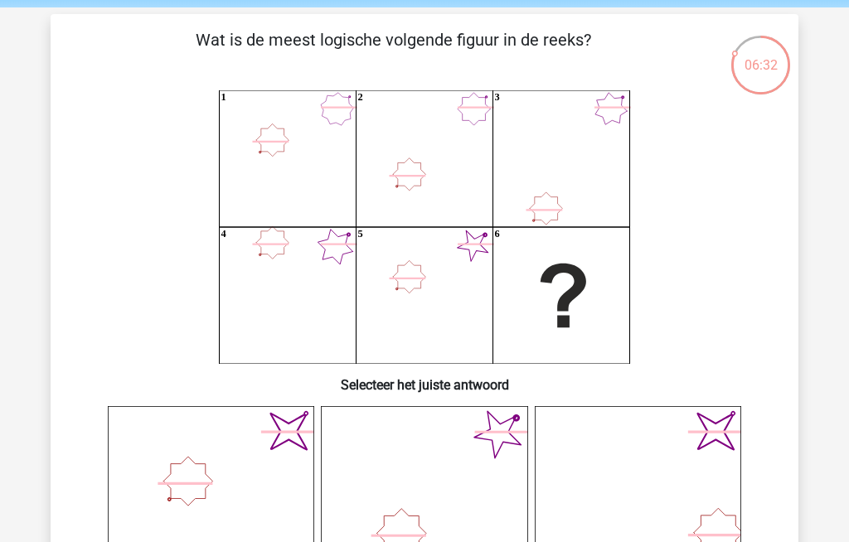
scroll to position [0, 0]
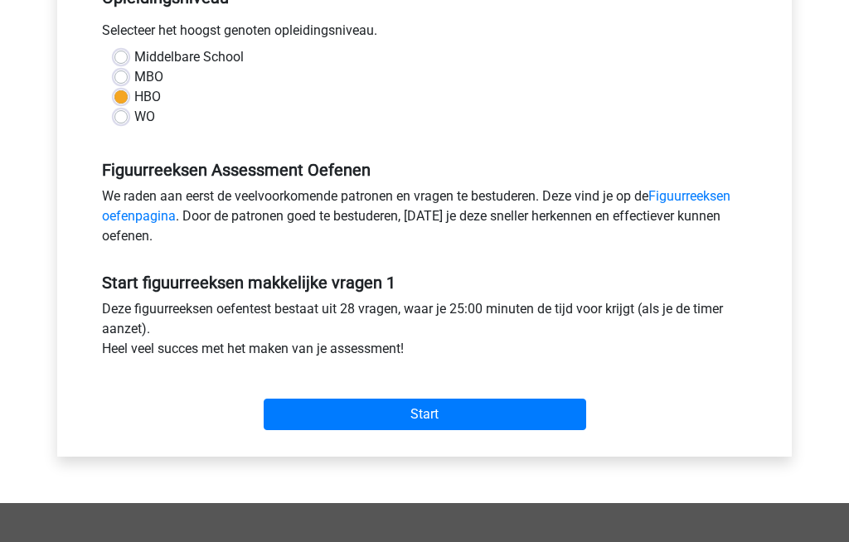
scroll to position [369, 0]
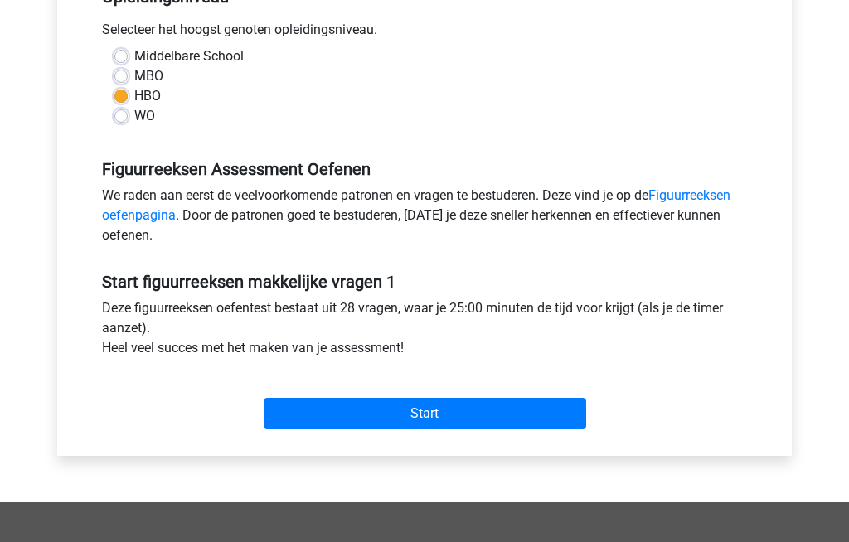
click at [326, 413] on input "Start" at bounding box center [425, 415] width 323 height 32
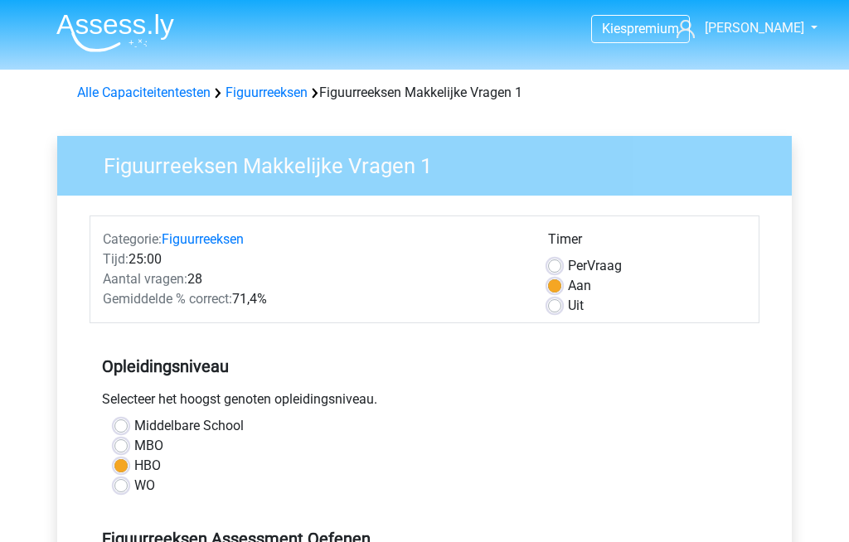
scroll to position [427, 0]
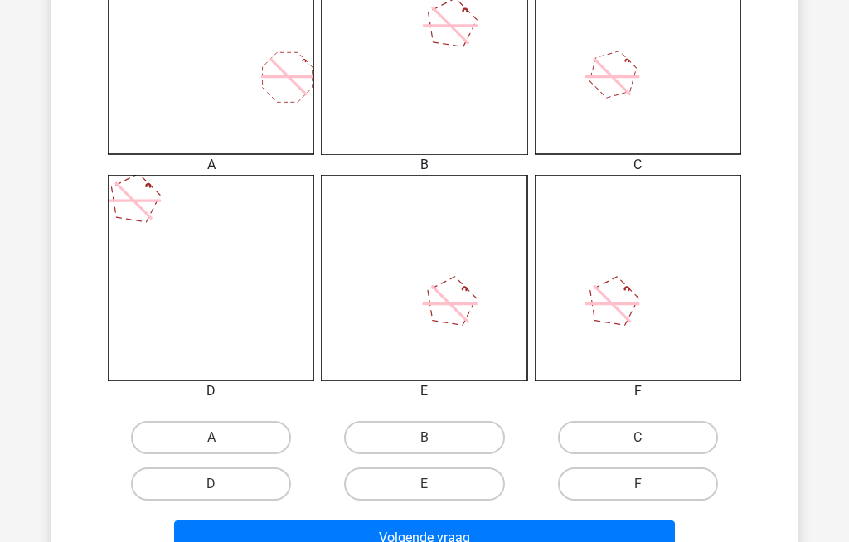
scroll to position [522, 0]
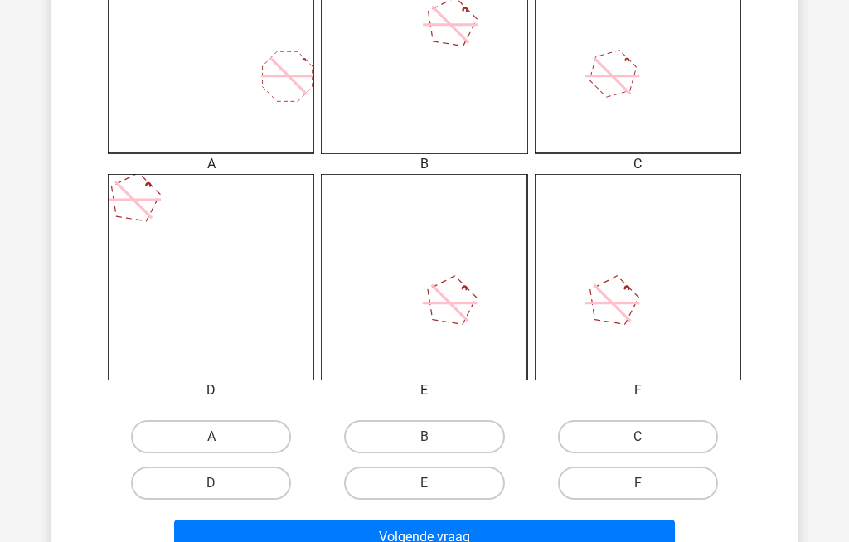
click at [609, 438] on label "C" at bounding box center [638, 436] width 160 height 33
click at [638, 438] on input "C" at bounding box center [643, 442] width 11 height 11
radio input "true"
click at [310, 541] on button "Volgende vraag" at bounding box center [425, 537] width 502 height 35
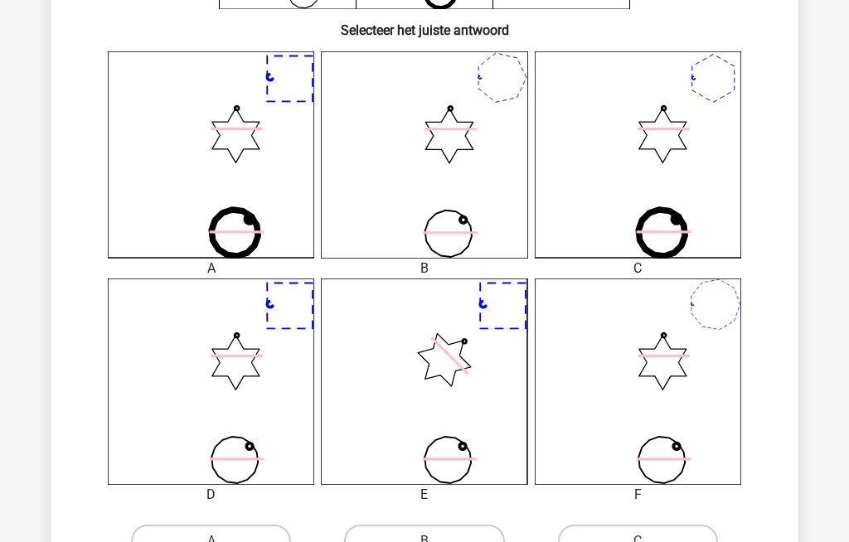
scroll to position [418, 0]
click at [399, 541] on label "B" at bounding box center [424, 540] width 160 height 33
click at [425, 541] on input "B" at bounding box center [430, 546] width 11 height 11
radio input "true"
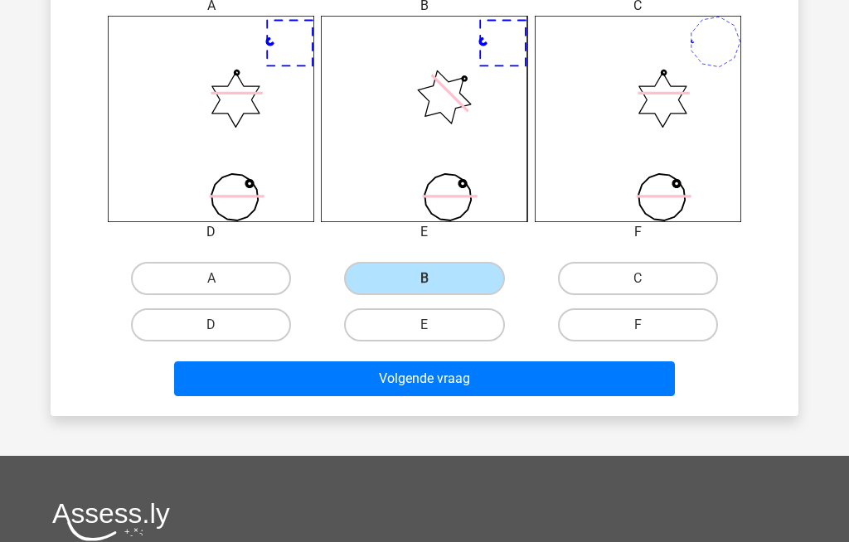
scroll to position [680, 0]
click at [345, 379] on button "Volgende vraag" at bounding box center [425, 378] width 502 height 35
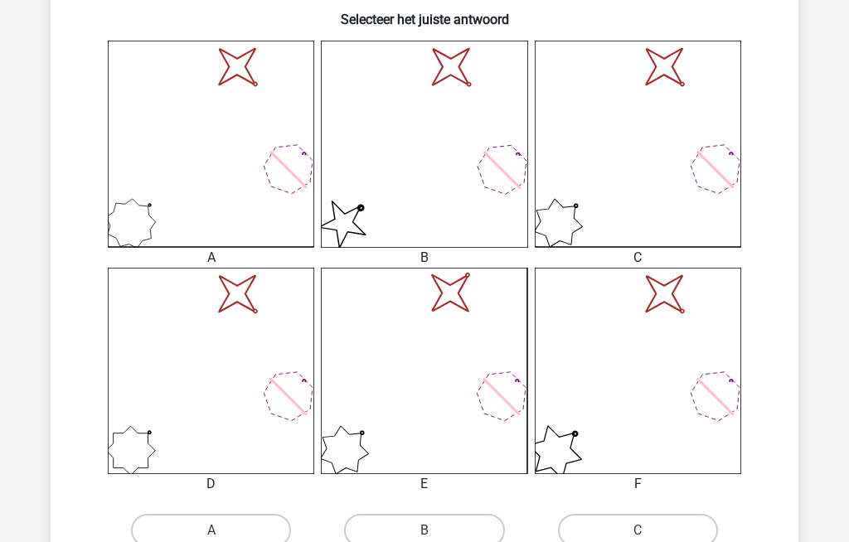
scroll to position [428, 0]
click at [390, 528] on label "B" at bounding box center [424, 530] width 160 height 33
click at [425, 531] on input "B" at bounding box center [430, 536] width 11 height 11
radio input "true"
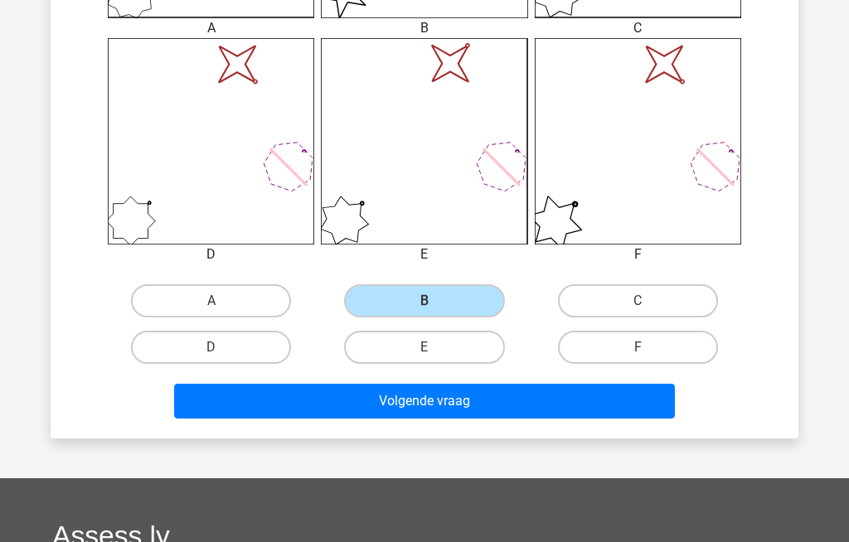
click at [323, 400] on button "Volgende vraag" at bounding box center [425, 401] width 502 height 35
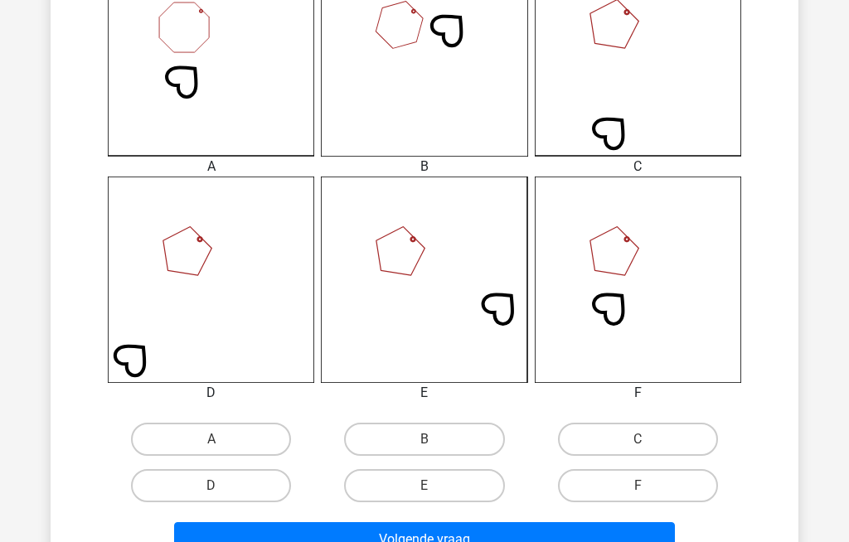
scroll to position [521, 0]
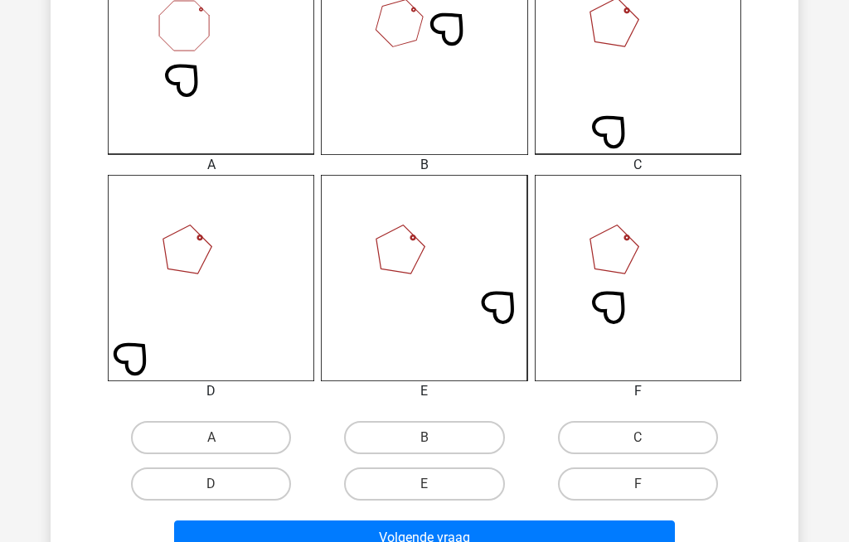
click at [608, 482] on label "F" at bounding box center [638, 484] width 160 height 33
click at [638, 484] on input "F" at bounding box center [643, 489] width 11 height 11
radio input "true"
click at [313, 536] on button "Volgende vraag" at bounding box center [425, 538] width 502 height 35
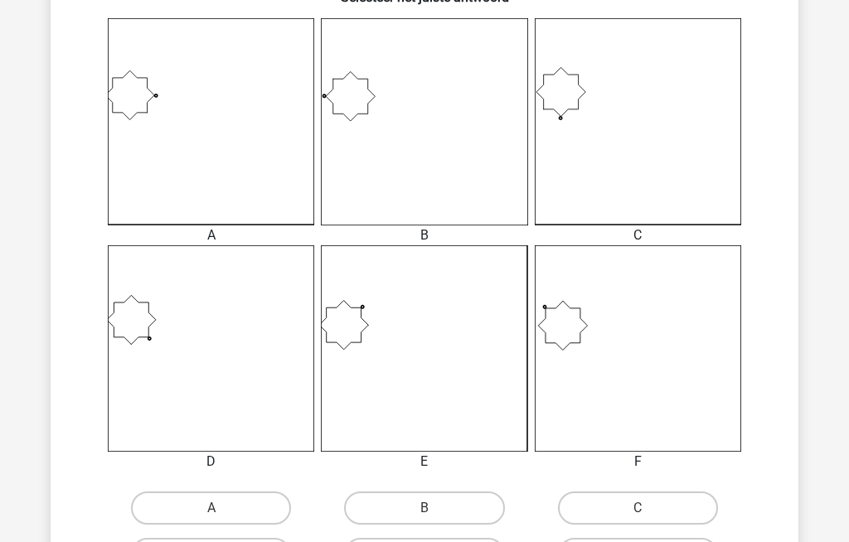
scroll to position [454, 0]
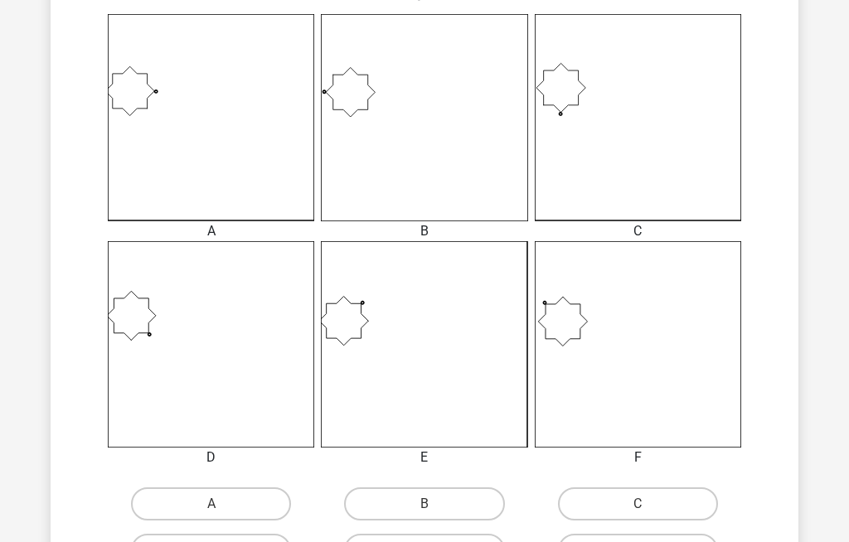
click at [174, 497] on label "A" at bounding box center [211, 504] width 160 height 33
click at [211, 504] on input "A" at bounding box center [216, 509] width 11 height 11
radio input "true"
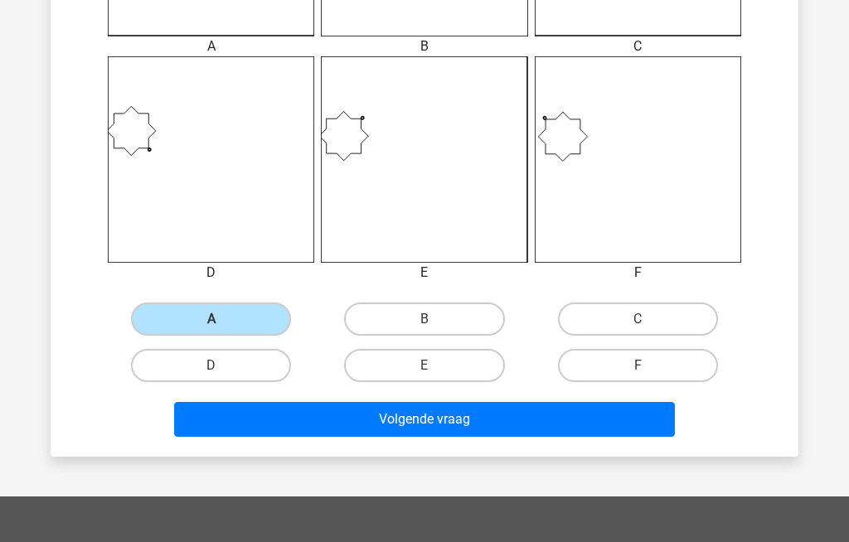
scroll to position [652, 0]
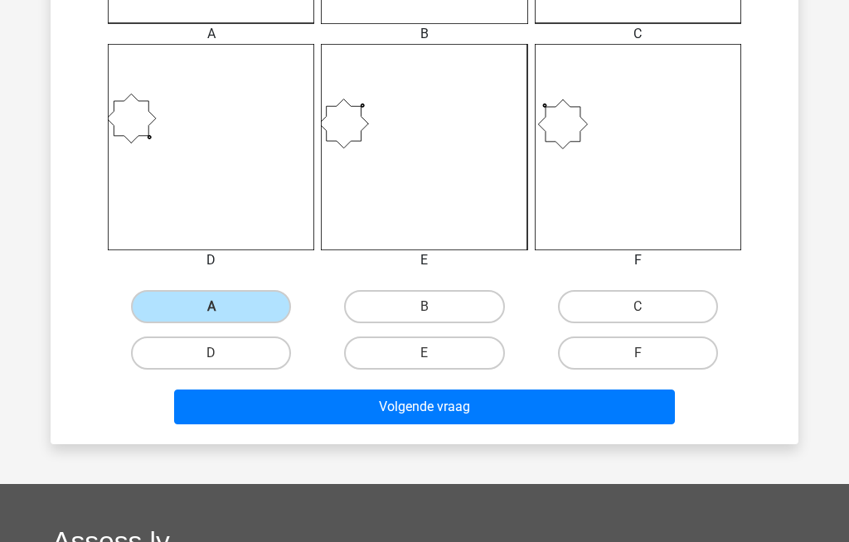
click at [292, 407] on button "Volgende vraag" at bounding box center [425, 407] width 502 height 35
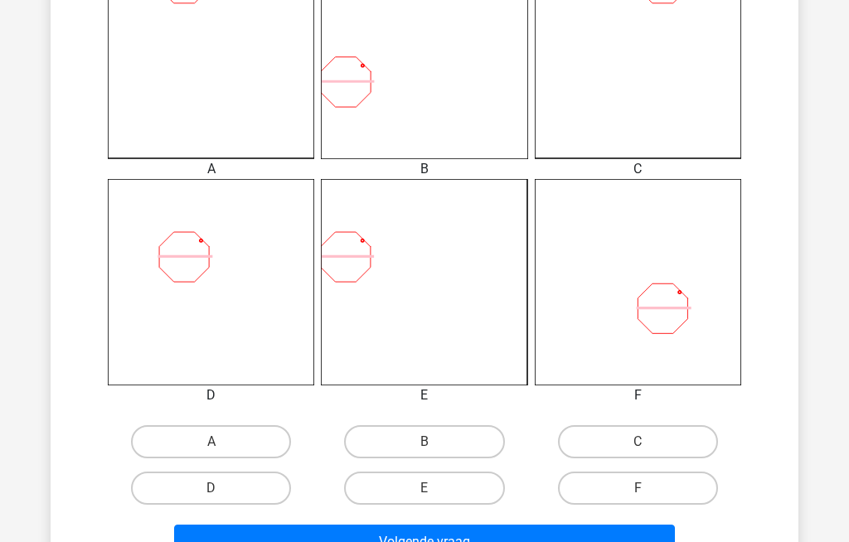
scroll to position [520, 0]
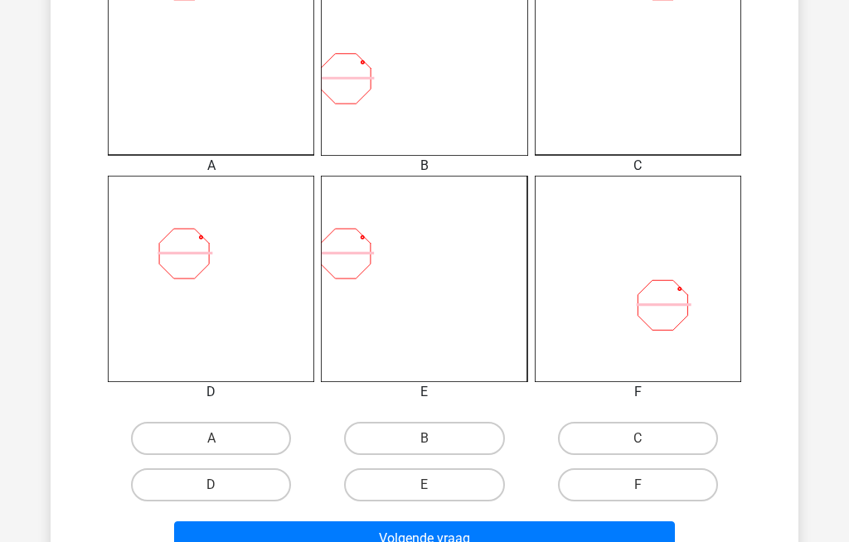
click at [609, 489] on label "F" at bounding box center [638, 484] width 160 height 33
click at [638, 489] on input "F" at bounding box center [643, 490] width 11 height 11
radio input "true"
click at [367, 541] on button "Volgende vraag" at bounding box center [425, 539] width 502 height 35
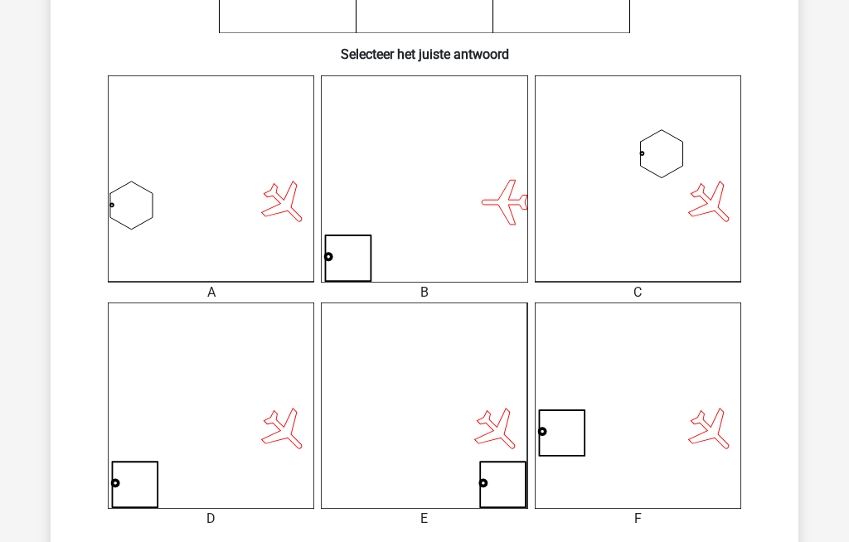
scroll to position [393, 0]
radio input "true"
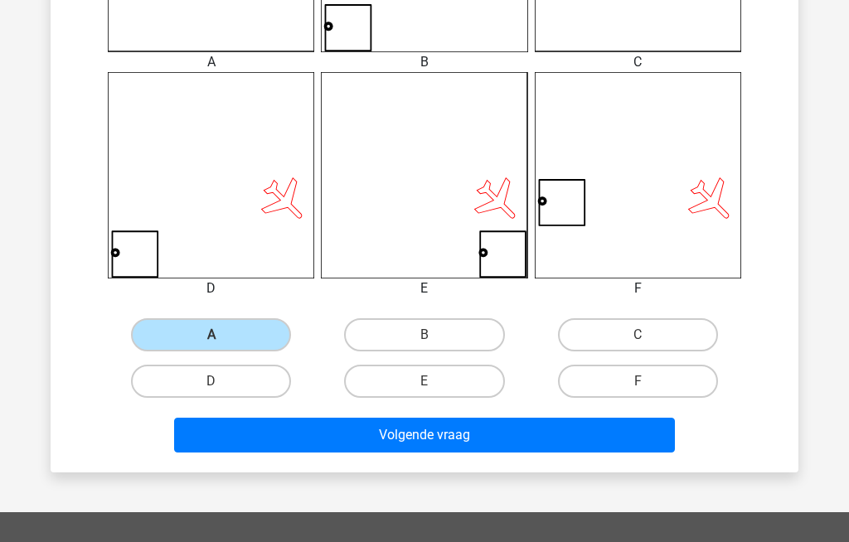
click at [320, 438] on button "Volgende vraag" at bounding box center [425, 435] width 502 height 35
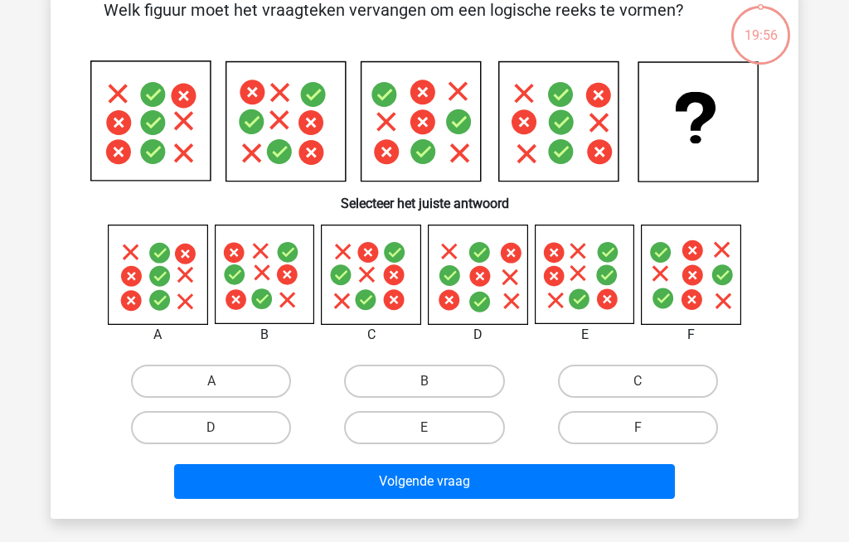
scroll to position [76, 0]
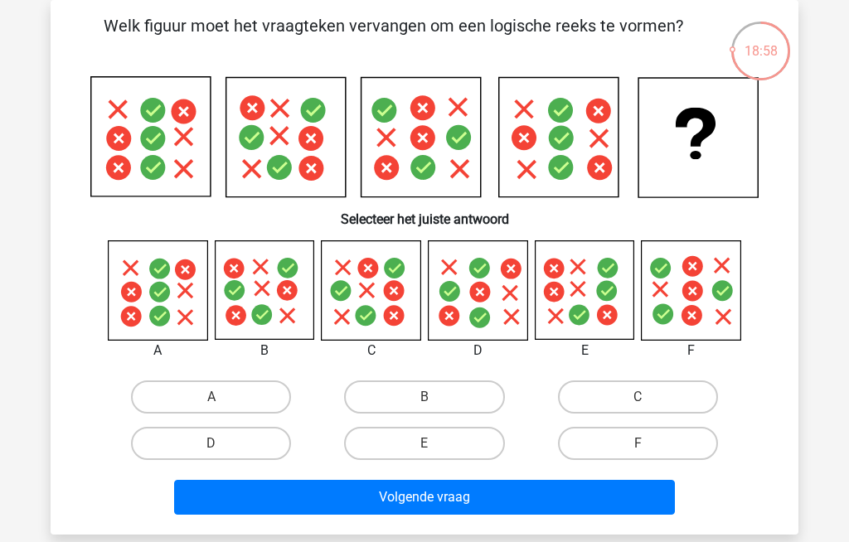
click at [609, 439] on label "F" at bounding box center [638, 443] width 160 height 33
click at [638, 444] on input "F" at bounding box center [643, 449] width 11 height 11
radio input "true"
click at [508, 489] on button "Volgende vraag" at bounding box center [425, 497] width 502 height 35
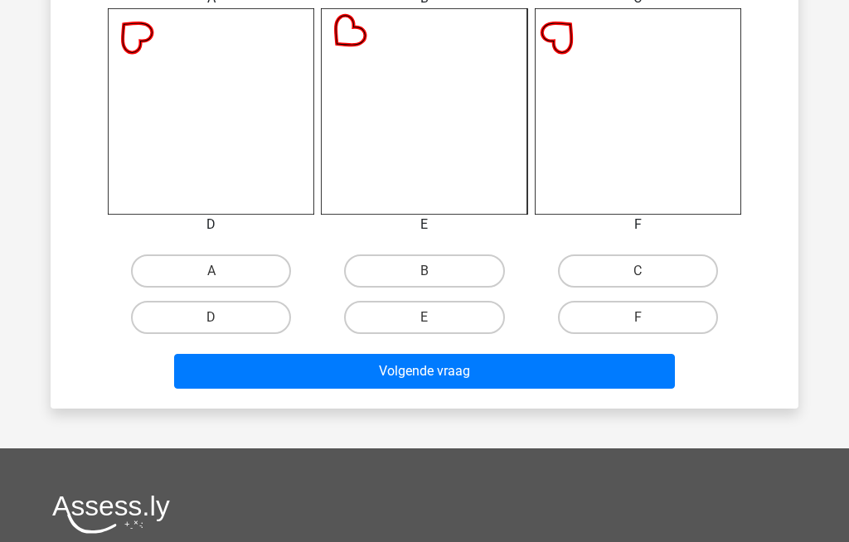
scroll to position [691, 0]
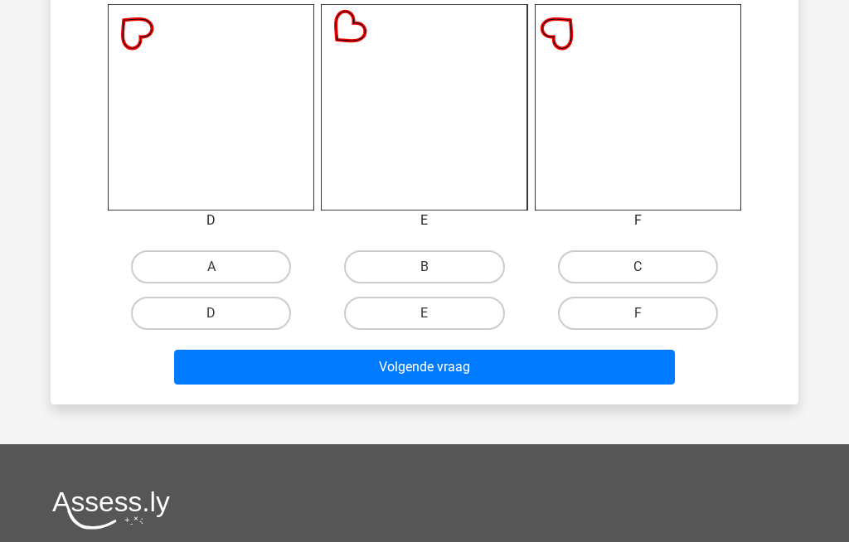
click at [402, 262] on label "B" at bounding box center [424, 266] width 160 height 33
click at [425, 267] on input "B" at bounding box center [430, 272] width 11 height 11
radio input "true"
click at [332, 366] on button "Volgende vraag" at bounding box center [425, 367] width 502 height 35
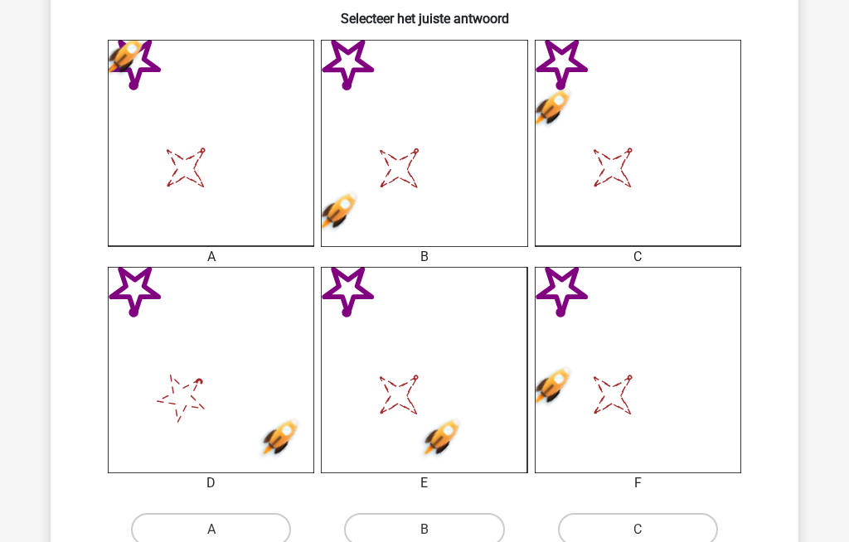
scroll to position [429, 0]
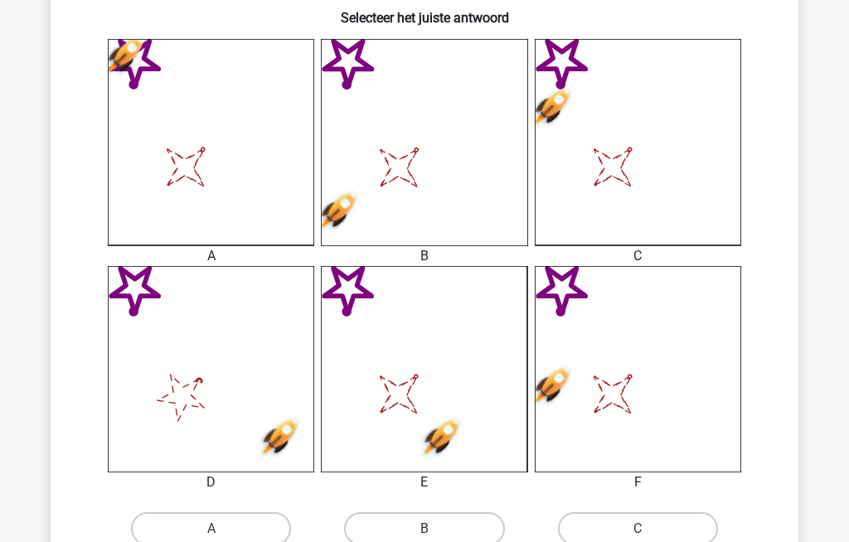
radio input "true"
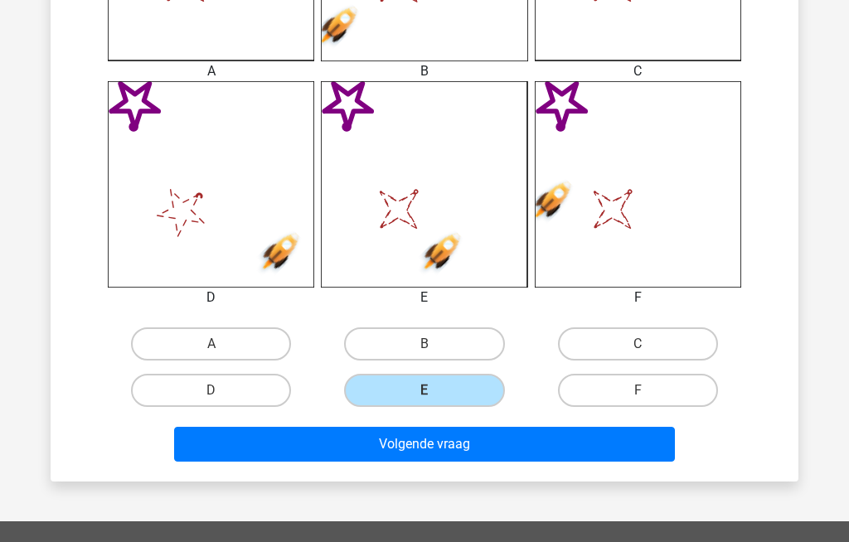
click at [312, 451] on button "Volgende vraag" at bounding box center [425, 444] width 502 height 35
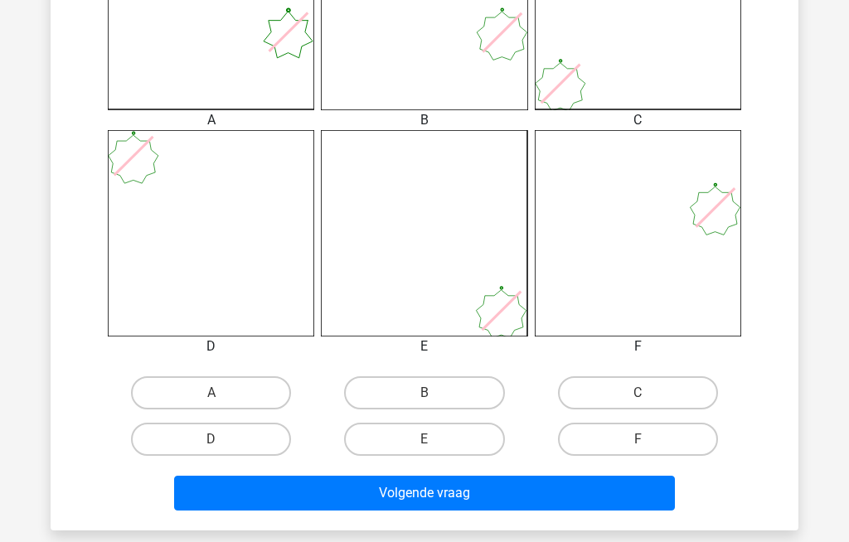
scroll to position [571, 0]
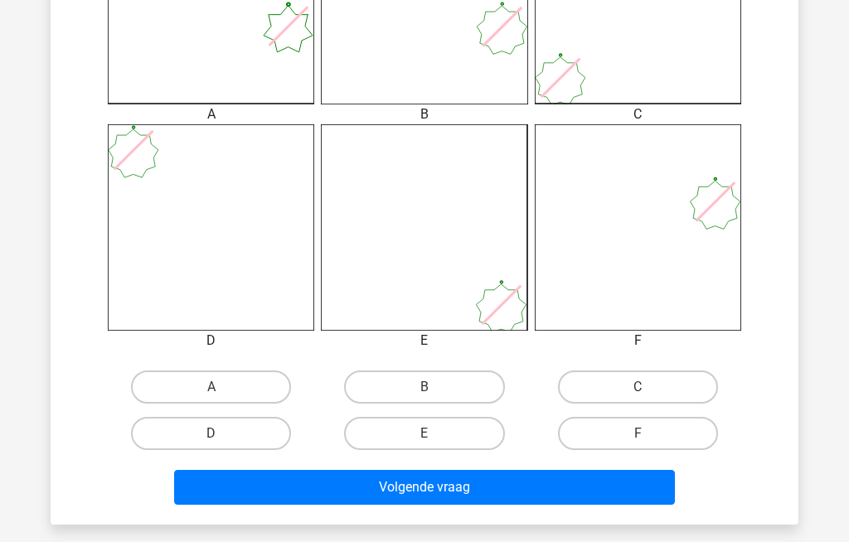
click at [612, 436] on label "F" at bounding box center [638, 433] width 160 height 33
click at [638, 436] on input "F" at bounding box center [643, 439] width 11 height 11
radio input "true"
click at [359, 491] on button "Volgende vraag" at bounding box center [425, 487] width 502 height 35
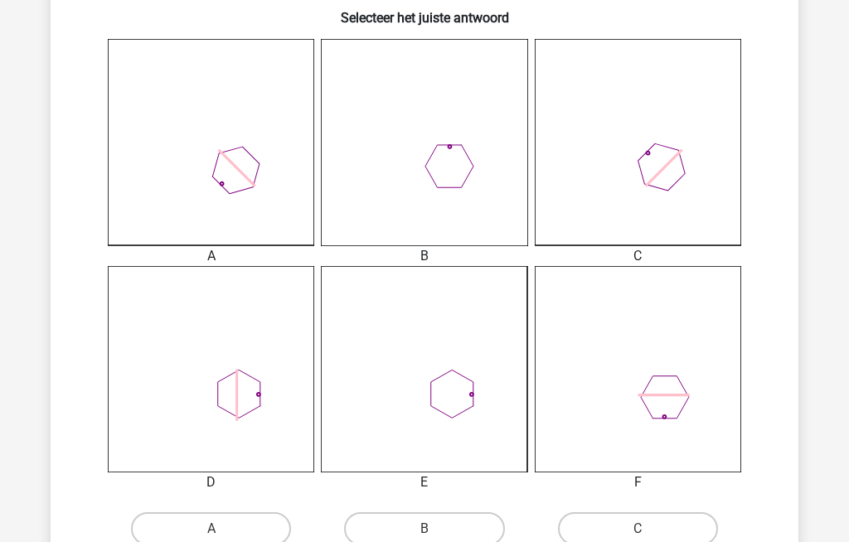
scroll to position [431, 0]
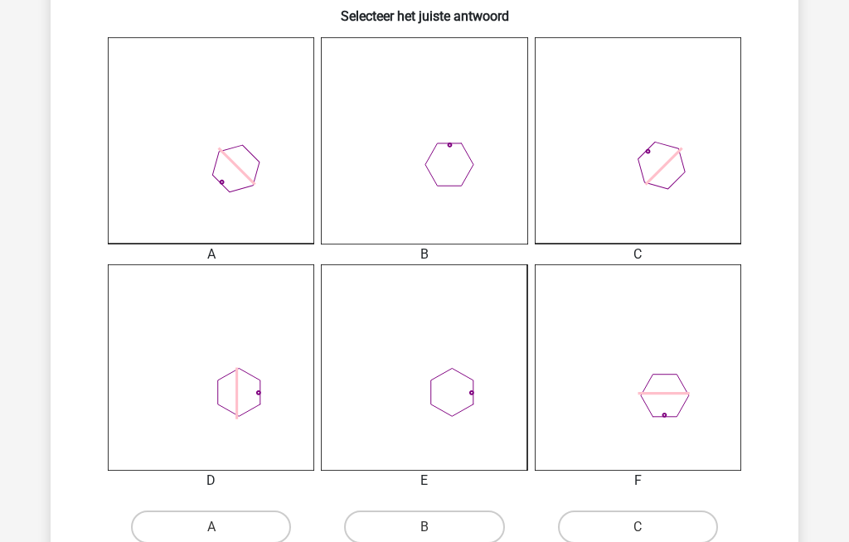
radio input "true"
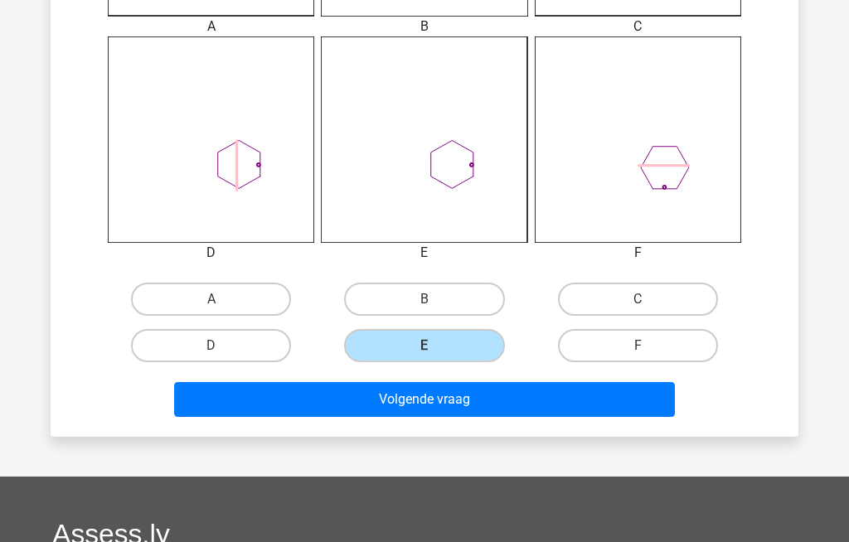
click at [325, 405] on button "Volgende vraag" at bounding box center [425, 399] width 502 height 35
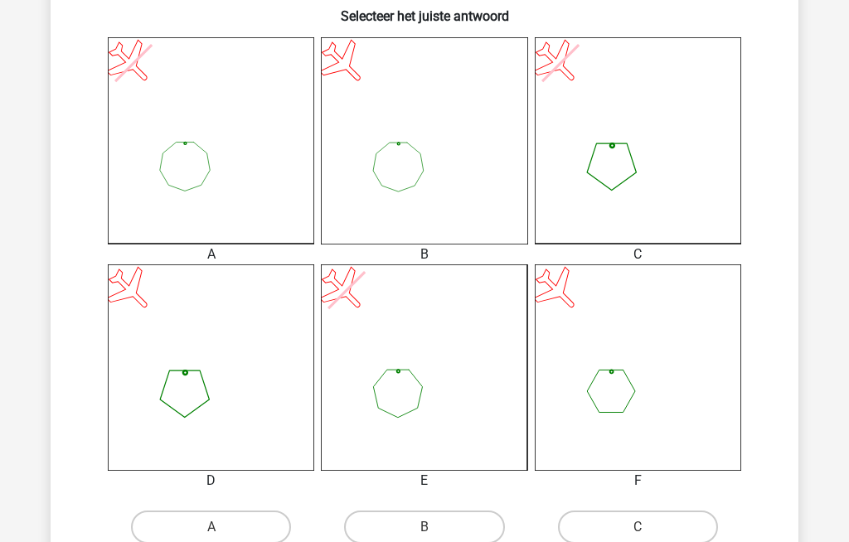
radio input "true"
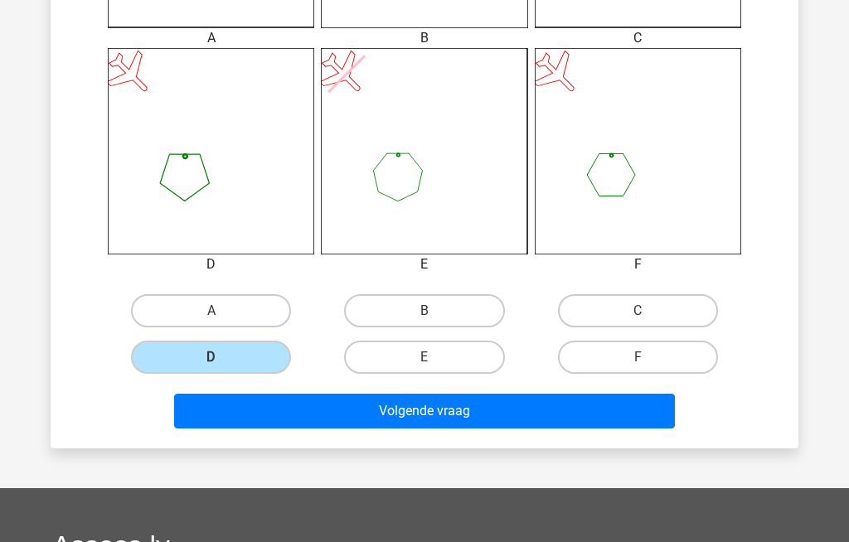
scroll to position [650, 0]
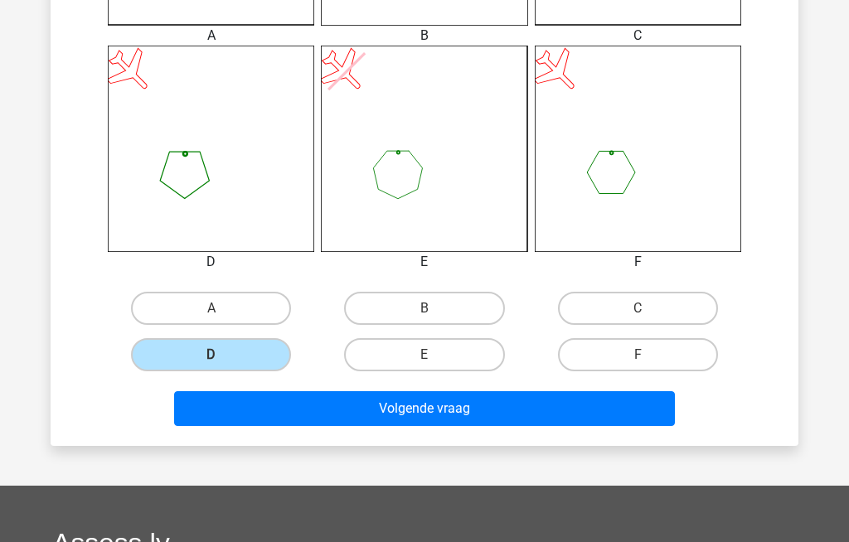
click at [292, 411] on button "Volgende vraag" at bounding box center [425, 408] width 502 height 35
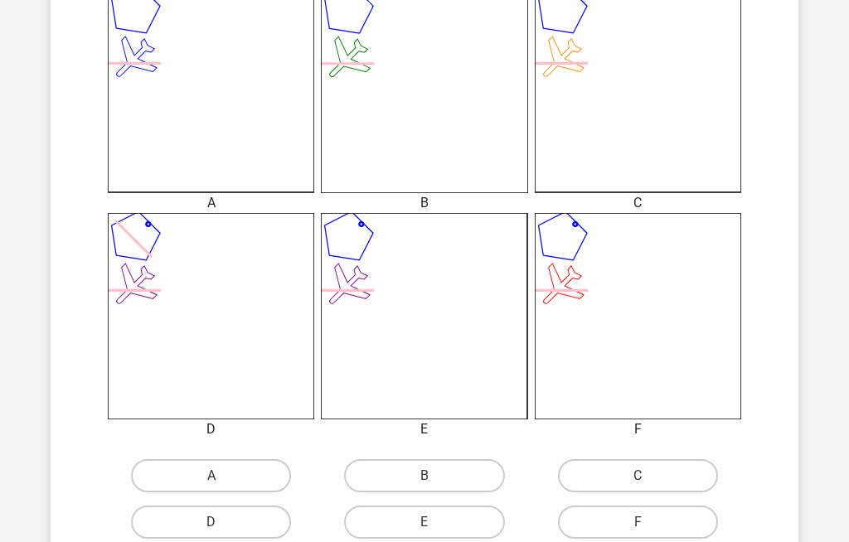
scroll to position [484, 0]
click at [183, 475] on label "A" at bounding box center [211, 474] width 160 height 33
click at [211, 475] on input "A" at bounding box center [216, 479] width 11 height 11
radio input "true"
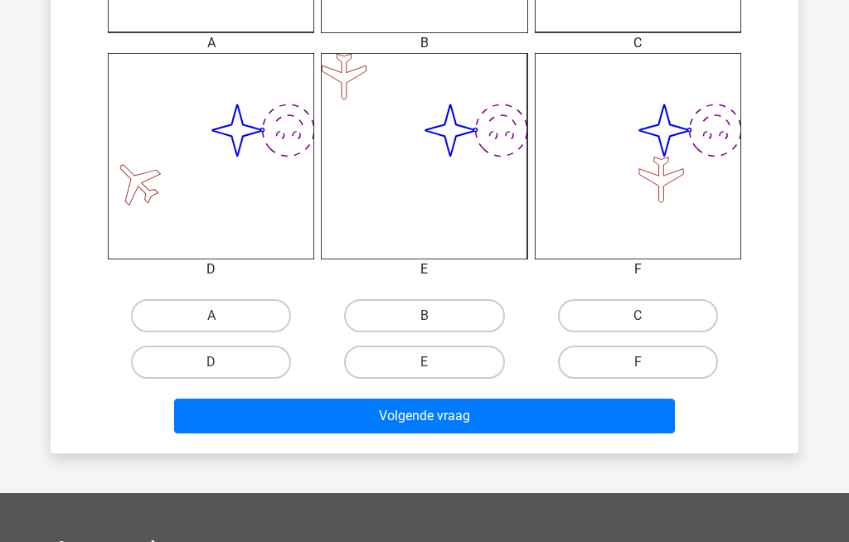
scroll to position [643, 0]
click at [599, 359] on label "F" at bounding box center [638, 362] width 160 height 33
click at [638, 362] on input "F" at bounding box center [643, 367] width 11 height 11
radio input "true"
click at [403, 422] on button "Volgende vraag" at bounding box center [425, 416] width 502 height 35
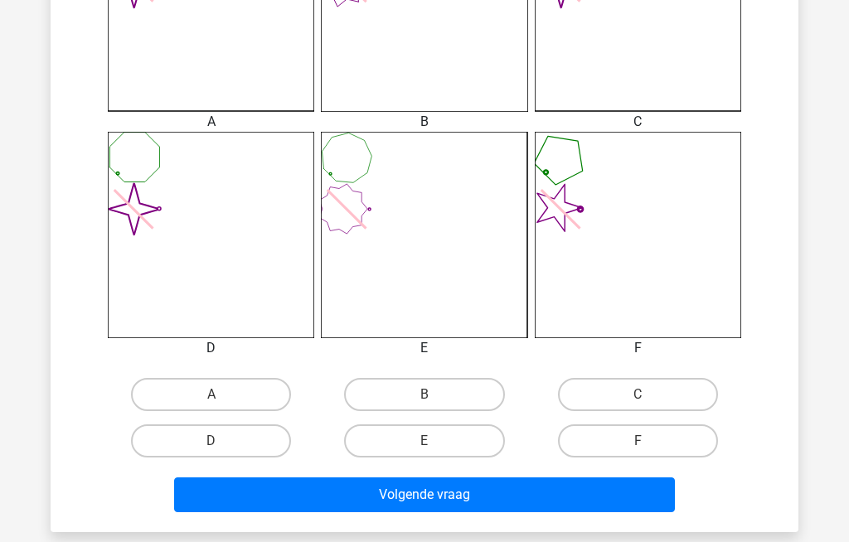
scroll to position [579, 0]
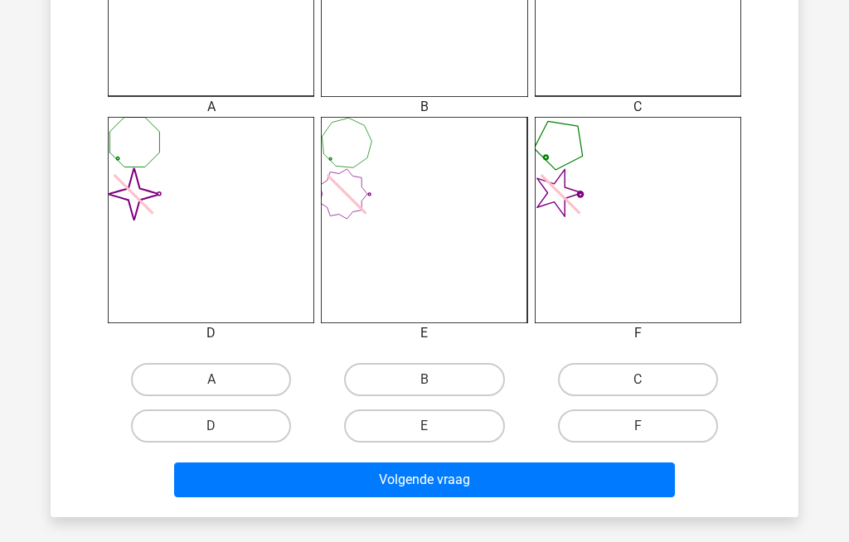
click at [198, 381] on label "A" at bounding box center [211, 379] width 160 height 33
click at [211, 381] on input "A" at bounding box center [216, 385] width 11 height 11
radio input "true"
click at [281, 483] on button "Volgende vraag" at bounding box center [425, 480] width 502 height 35
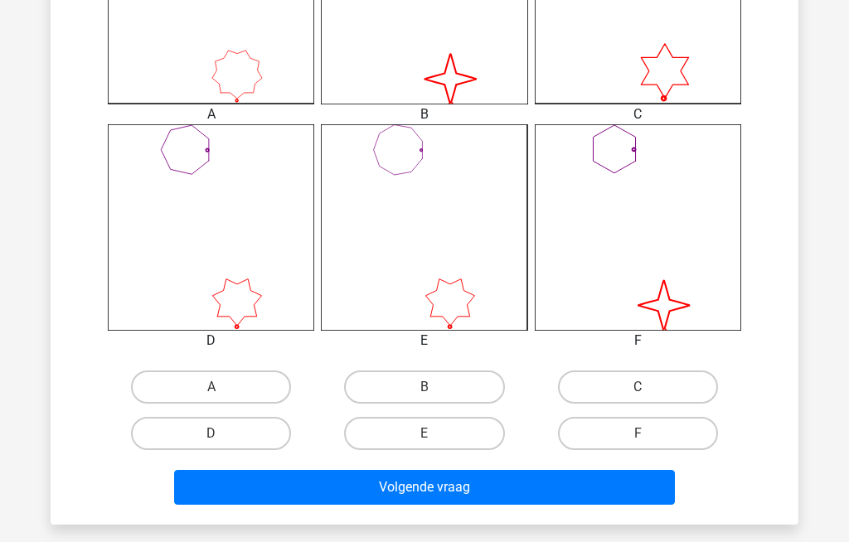
scroll to position [580, 0]
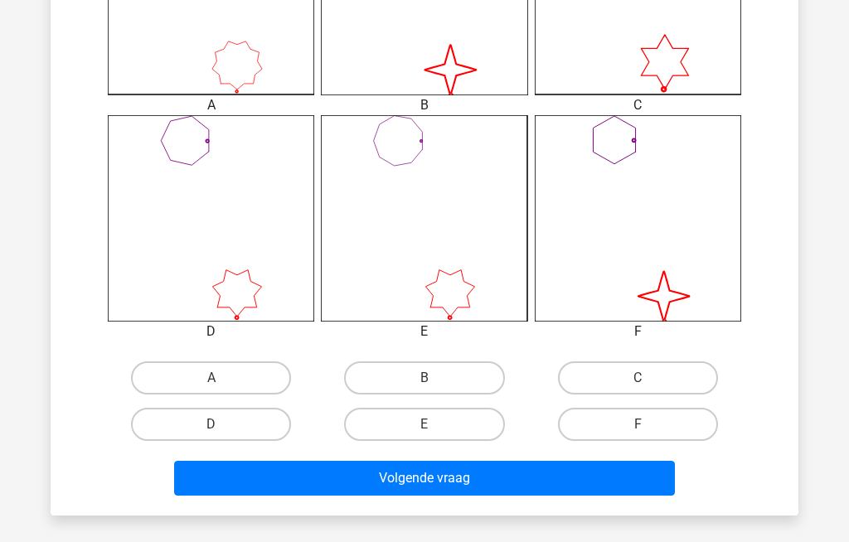
click at [404, 372] on label "B" at bounding box center [424, 377] width 160 height 33
click at [425, 378] on input "B" at bounding box center [430, 383] width 11 height 11
radio input "true"
click at [342, 473] on button "Volgende vraag" at bounding box center [425, 478] width 502 height 35
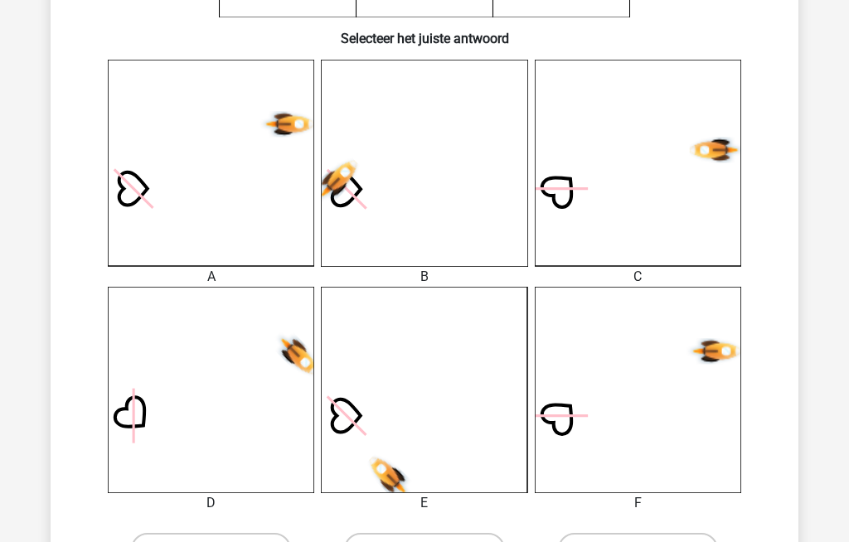
scroll to position [410, 0]
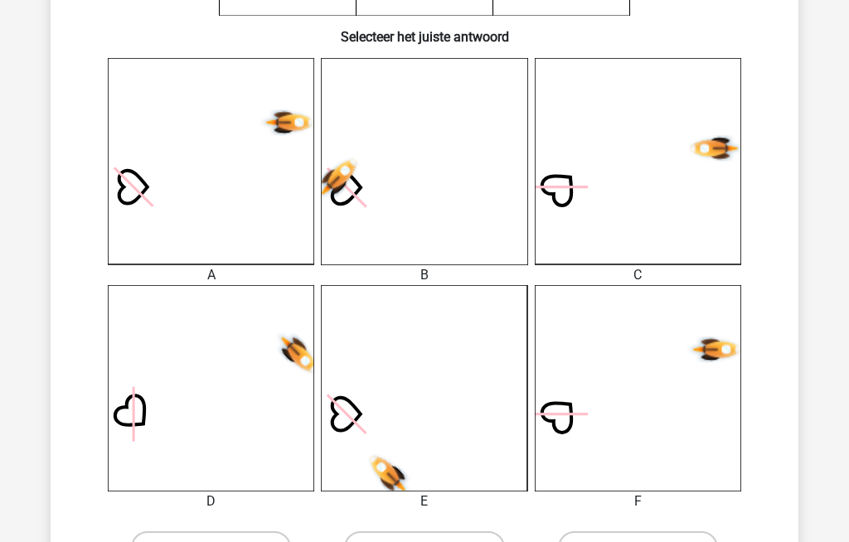
click at [182, 541] on label "A" at bounding box center [211, 547] width 160 height 33
radio input "true"
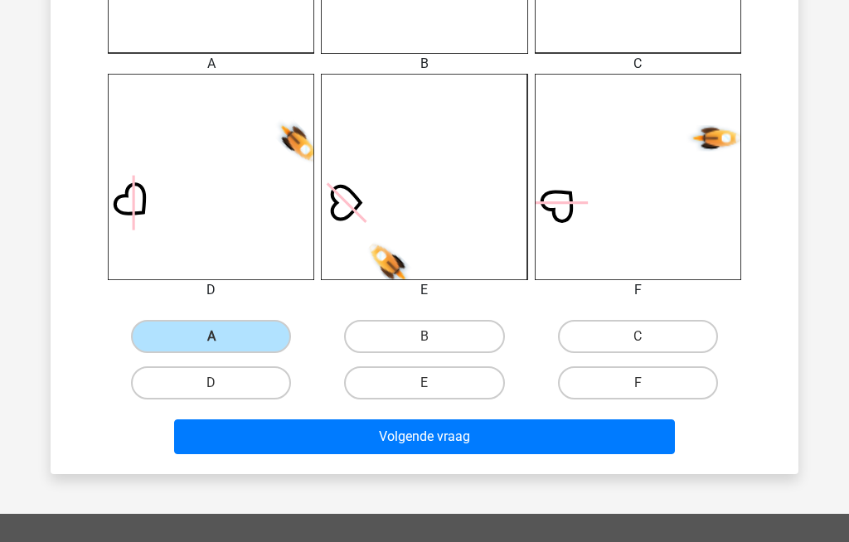
scroll to position [624, 0]
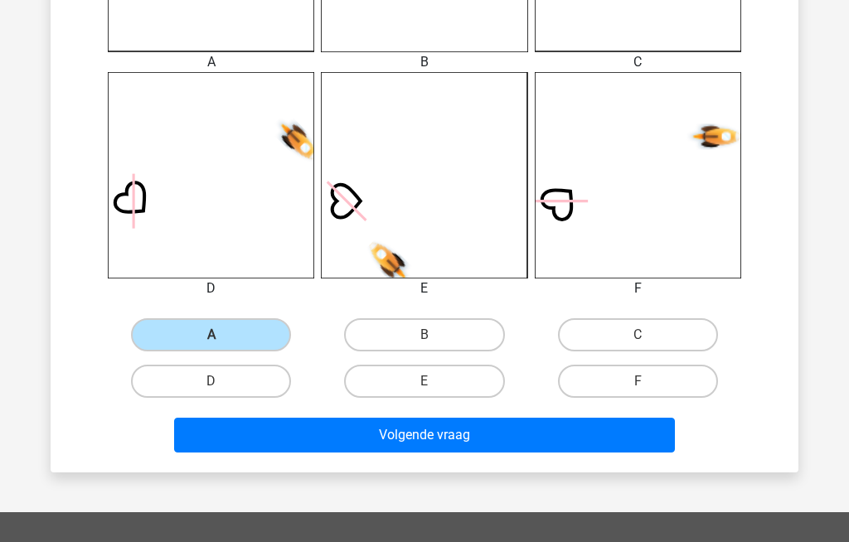
click at [342, 440] on button "Volgende vraag" at bounding box center [425, 435] width 502 height 35
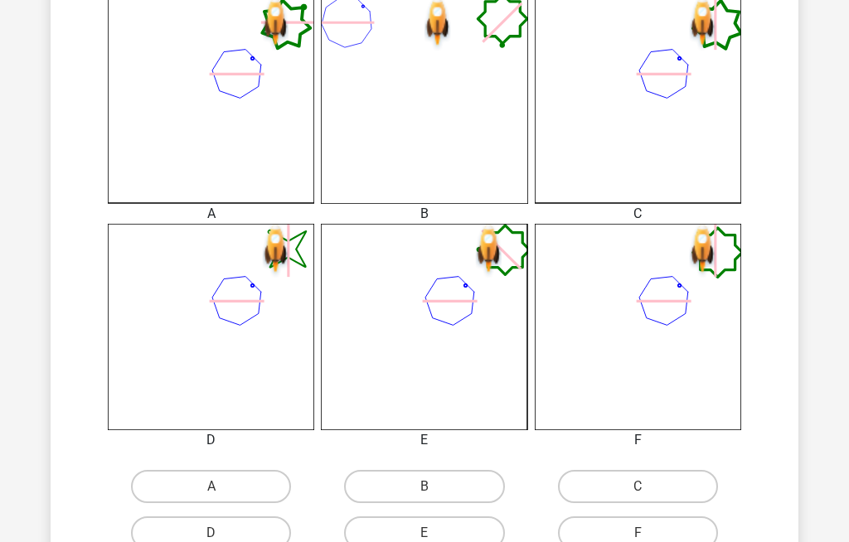
scroll to position [494, 0]
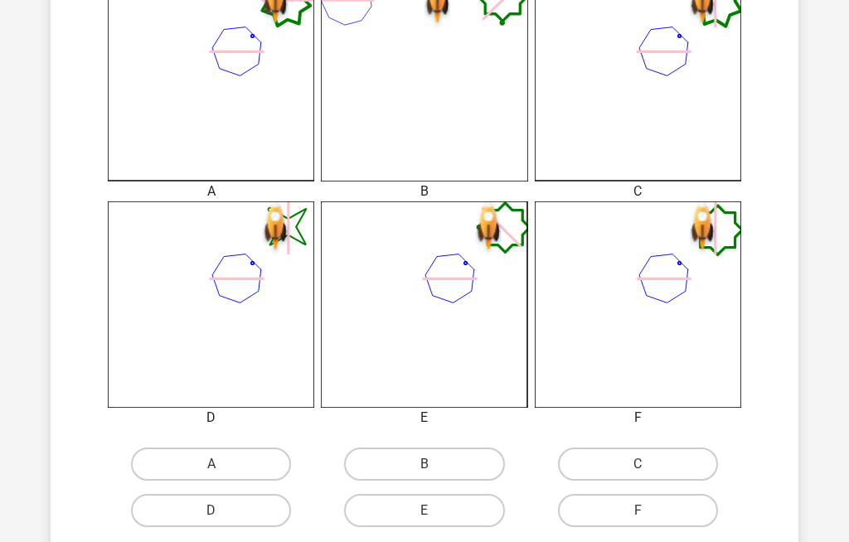
click at [190, 513] on label "D" at bounding box center [211, 510] width 160 height 33
click at [211, 513] on input "D" at bounding box center [216, 516] width 11 height 11
radio input "true"
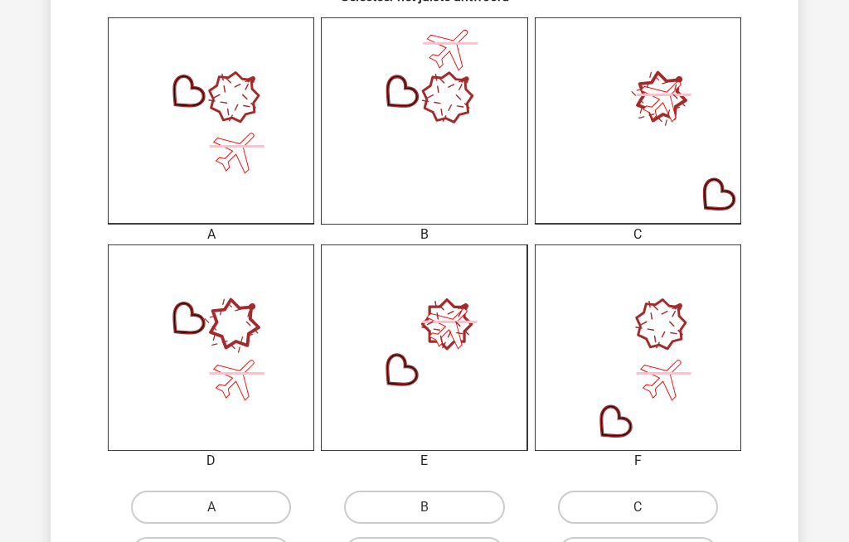
scroll to position [459, 0]
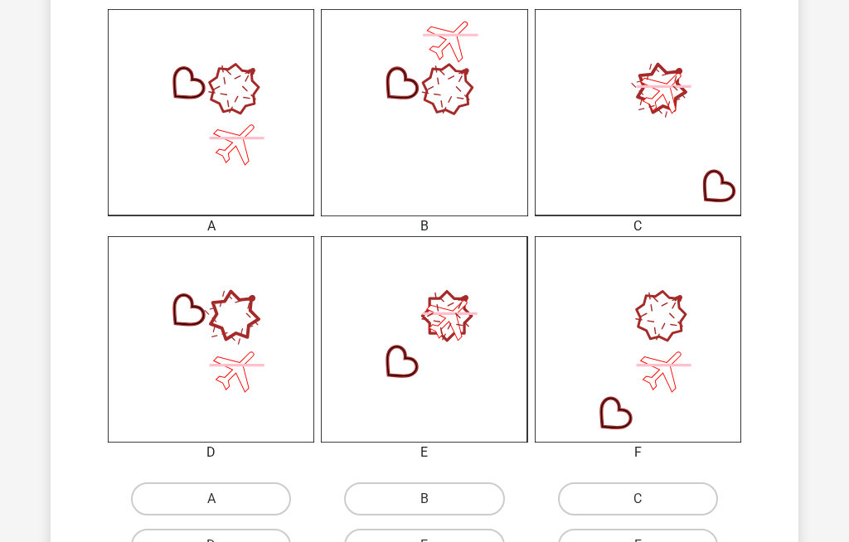
click at [632, 541] on label "F" at bounding box center [638, 545] width 160 height 33
click at [638, 541] on input "F" at bounding box center [643, 551] width 11 height 11
radio input "true"
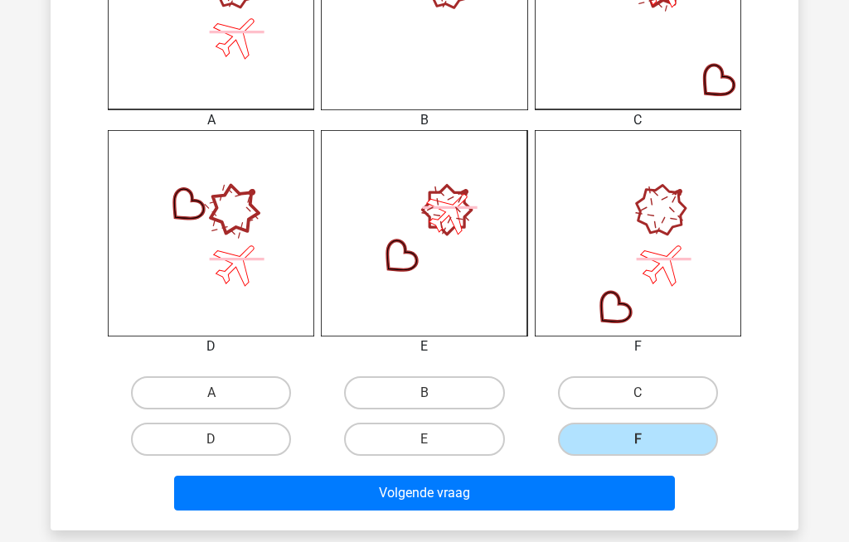
click at [335, 497] on button "Volgende vraag" at bounding box center [425, 493] width 502 height 35
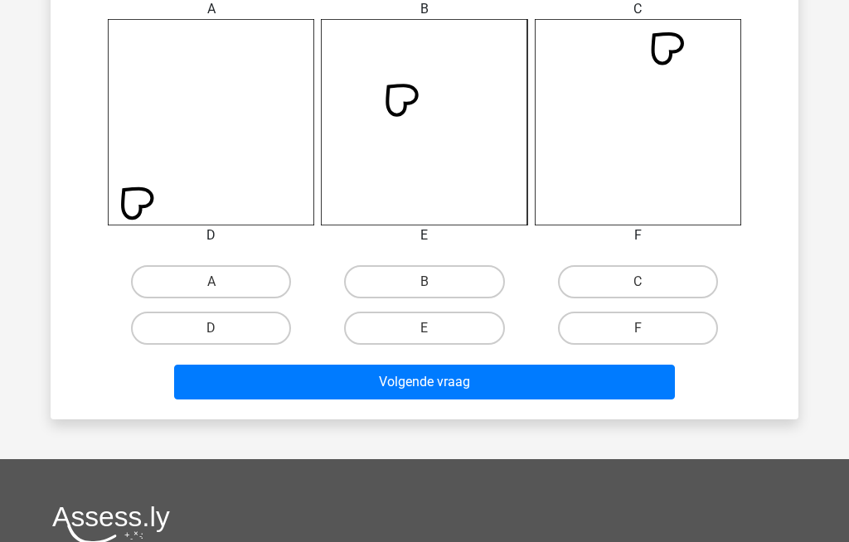
scroll to position [678, 0]
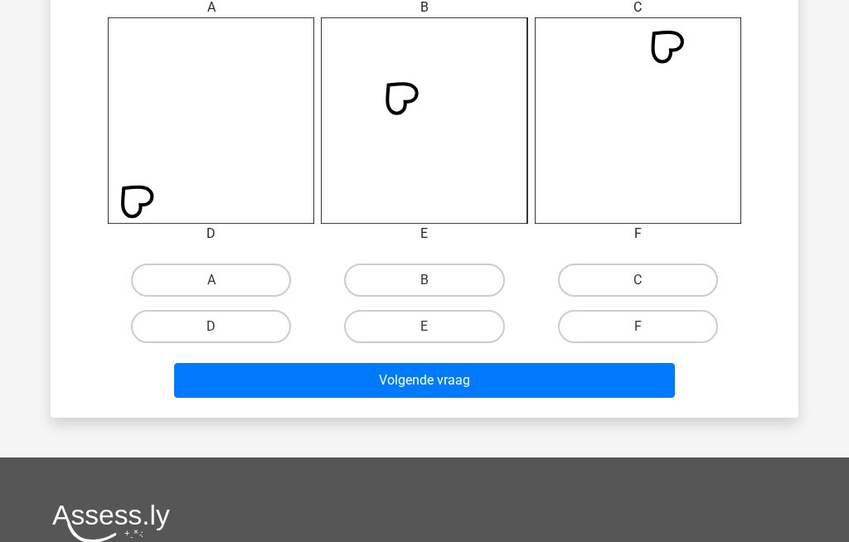
click at [609, 282] on label "C" at bounding box center [638, 280] width 160 height 33
click at [638, 282] on input "C" at bounding box center [643, 285] width 11 height 11
radio input "true"
click at [333, 383] on button "Volgende vraag" at bounding box center [425, 380] width 502 height 35
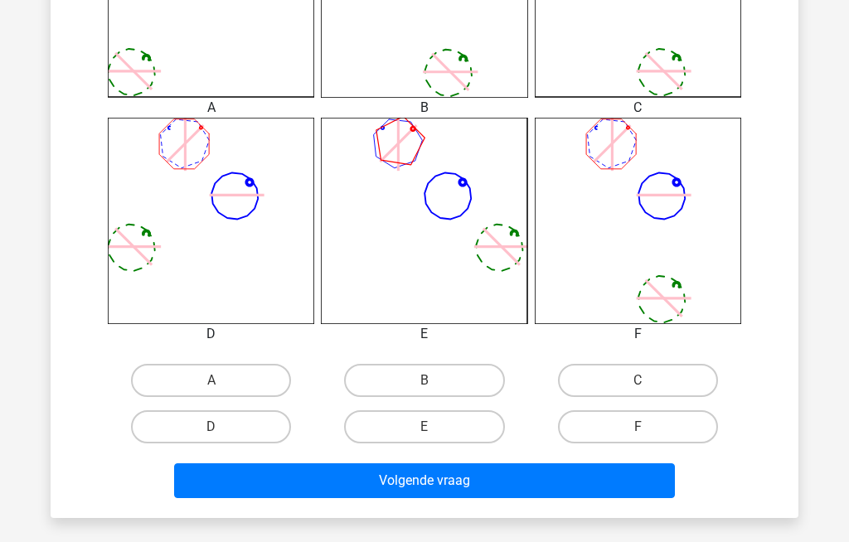
scroll to position [584, 0]
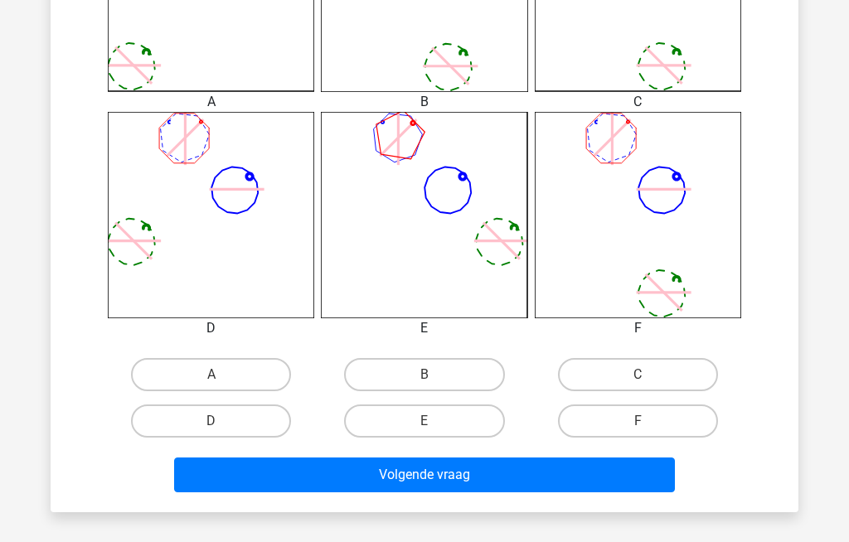
click at [403, 372] on label "B" at bounding box center [424, 374] width 160 height 33
click at [425, 375] on input "B" at bounding box center [430, 380] width 11 height 11
radio input "true"
click at [359, 477] on button "Volgende vraag" at bounding box center [425, 475] width 502 height 35
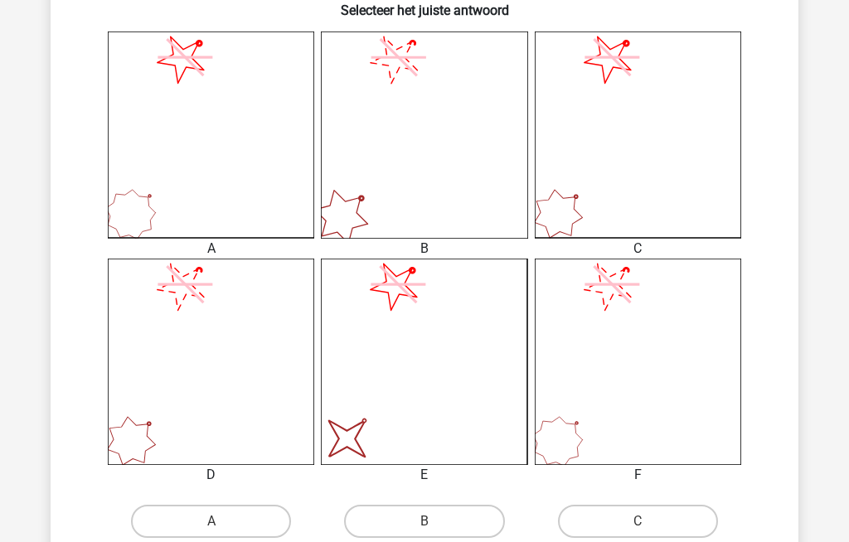
scroll to position [437, 0]
radio input "true"
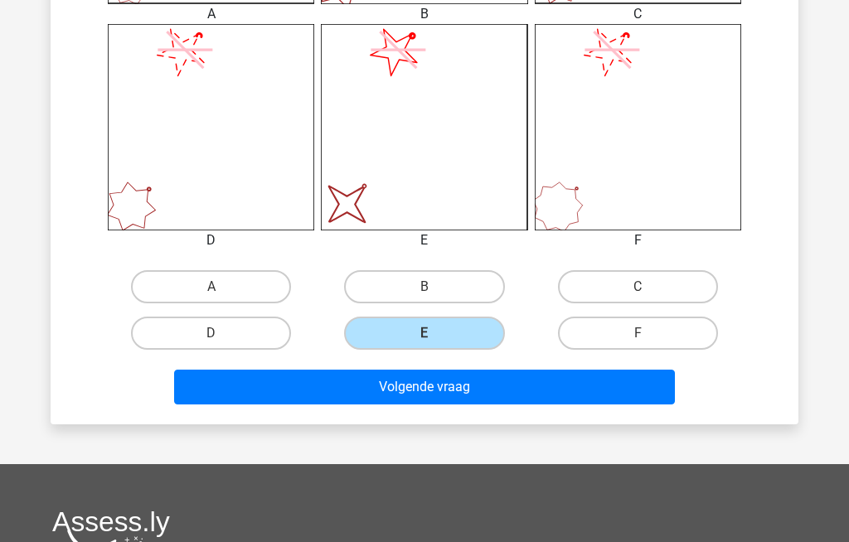
click at [331, 395] on button "Volgende vraag" at bounding box center [425, 387] width 502 height 35
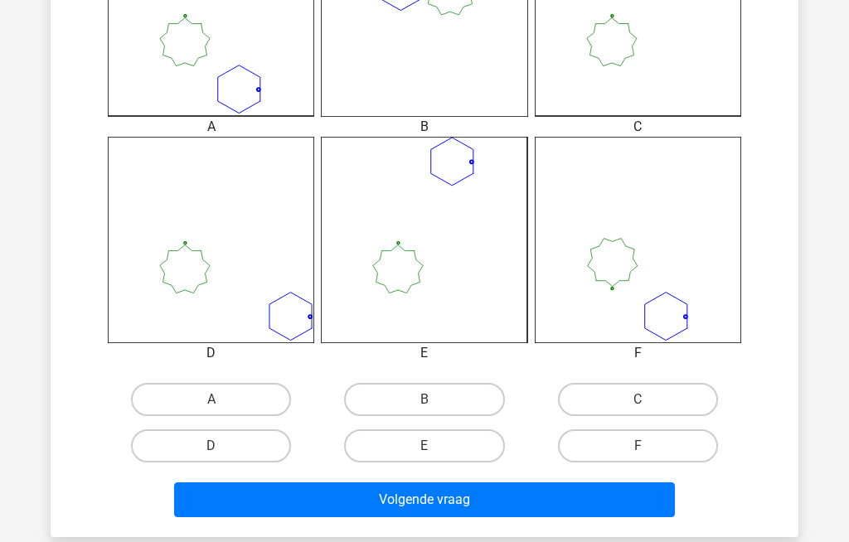
scroll to position [563, 0]
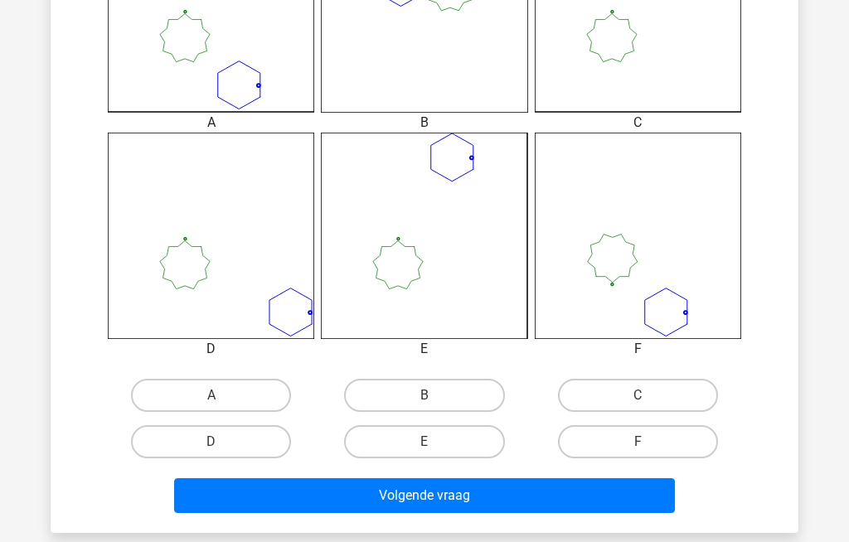
click at [174, 395] on label "A" at bounding box center [211, 395] width 160 height 33
click at [211, 395] on input "A" at bounding box center [216, 400] width 11 height 11
radio input "true"
click at [336, 495] on button "Volgende vraag" at bounding box center [425, 495] width 502 height 35
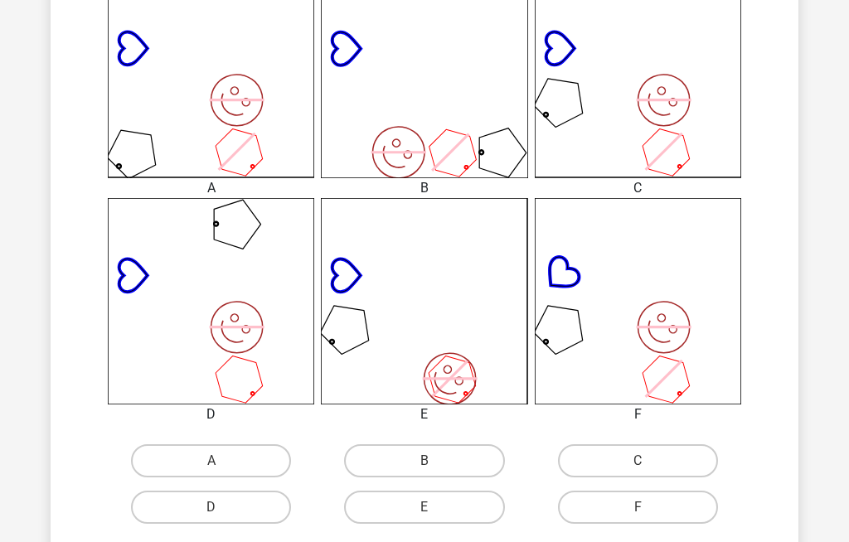
scroll to position [499, 0]
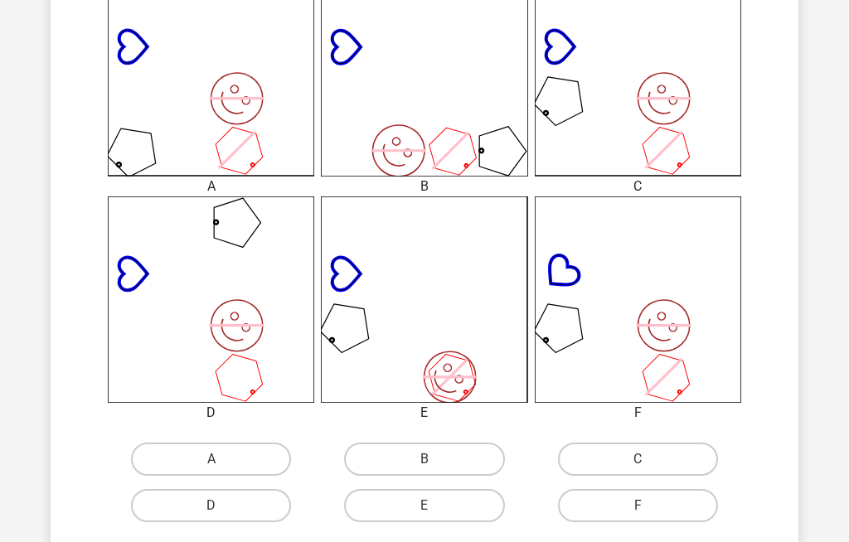
click at [196, 507] on label "D" at bounding box center [211, 505] width 160 height 33
click at [211, 507] on input "D" at bounding box center [216, 511] width 11 height 11
radio input "true"
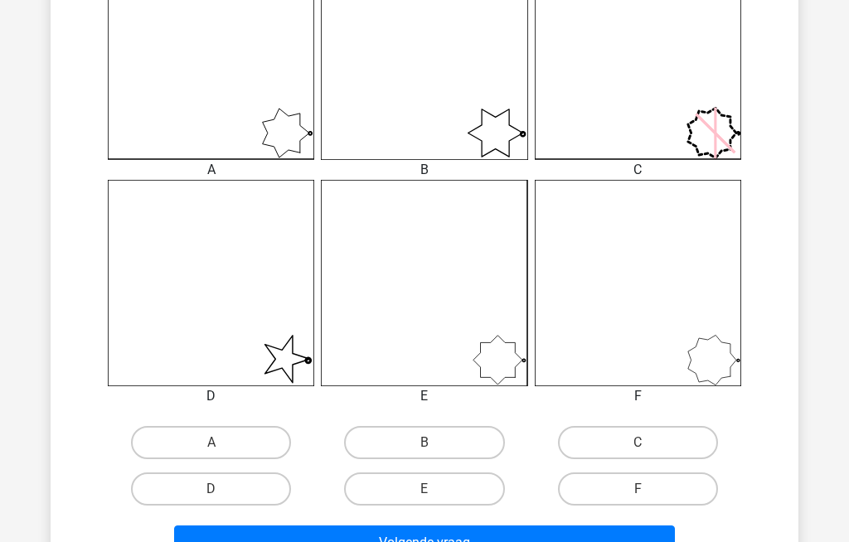
scroll to position [517, 0]
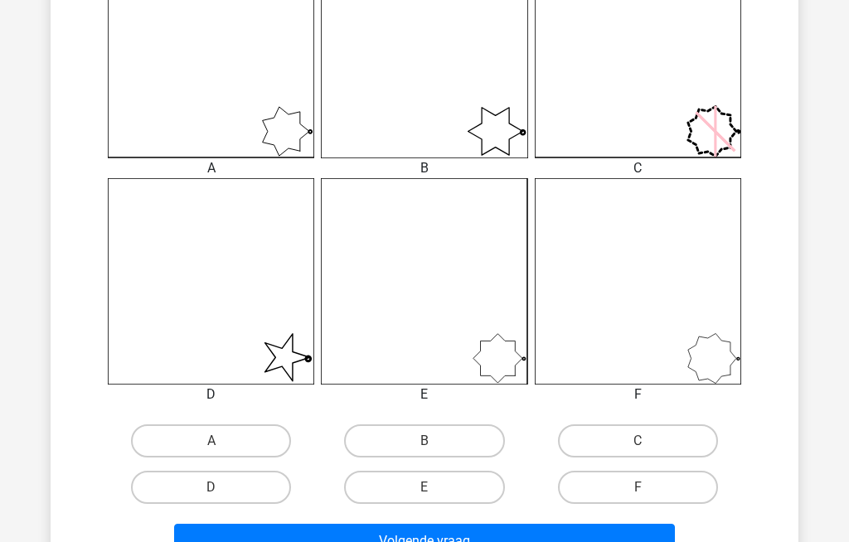
click at [186, 489] on label "D" at bounding box center [211, 487] width 160 height 33
click at [211, 489] on input "D" at bounding box center [216, 493] width 11 height 11
radio input "true"
click at [337, 541] on button "Volgende vraag" at bounding box center [425, 541] width 502 height 35
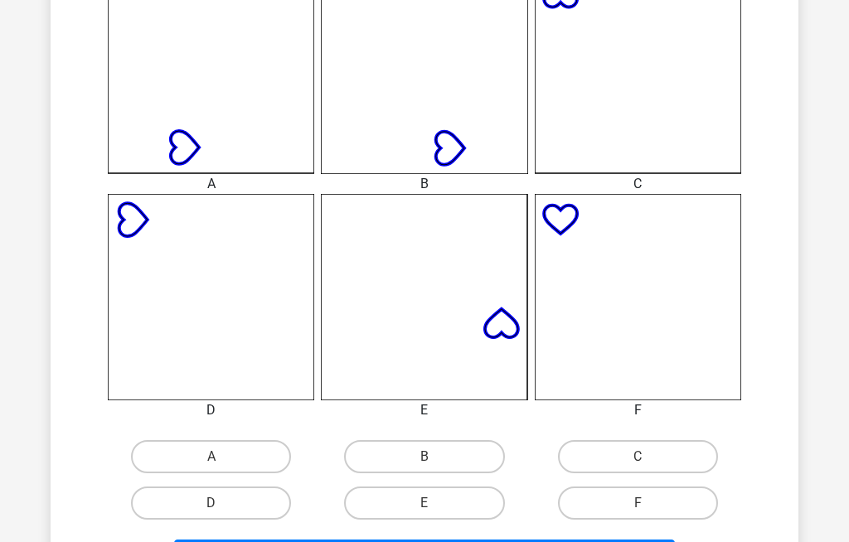
scroll to position [582, 0]
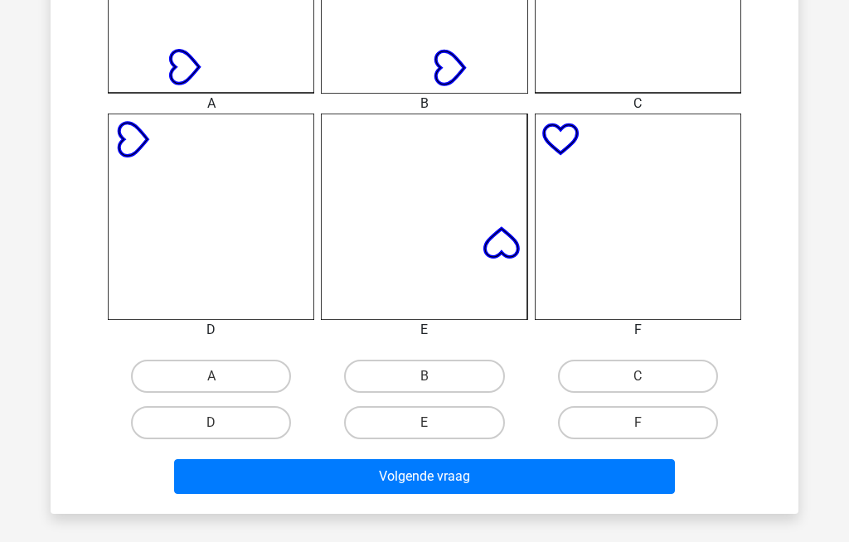
click at [619, 380] on label "C" at bounding box center [638, 376] width 160 height 33
click at [638, 380] on input "C" at bounding box center [643, 381] width 11 height 11
radio input "true"
click at [380, 485] on button "Volgende vraag" at bounding box center [425, 476] width 502 height 35
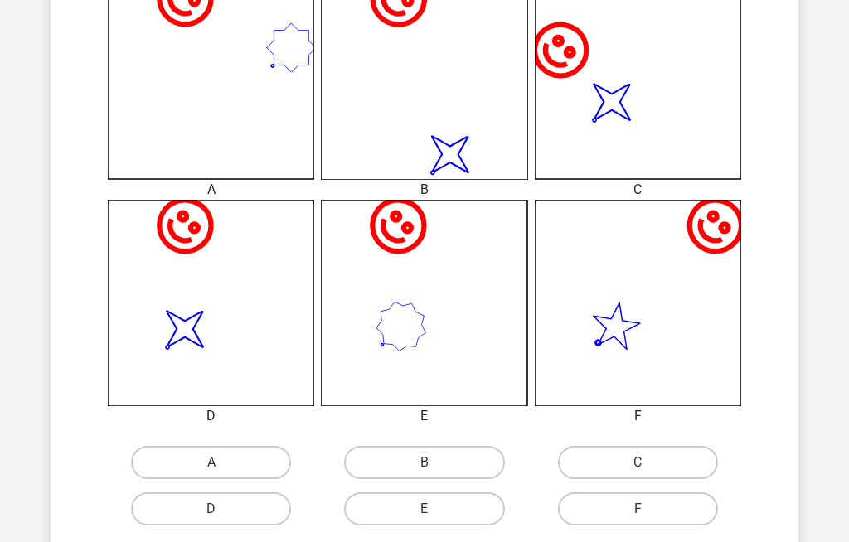
scroll to position [499, 0]
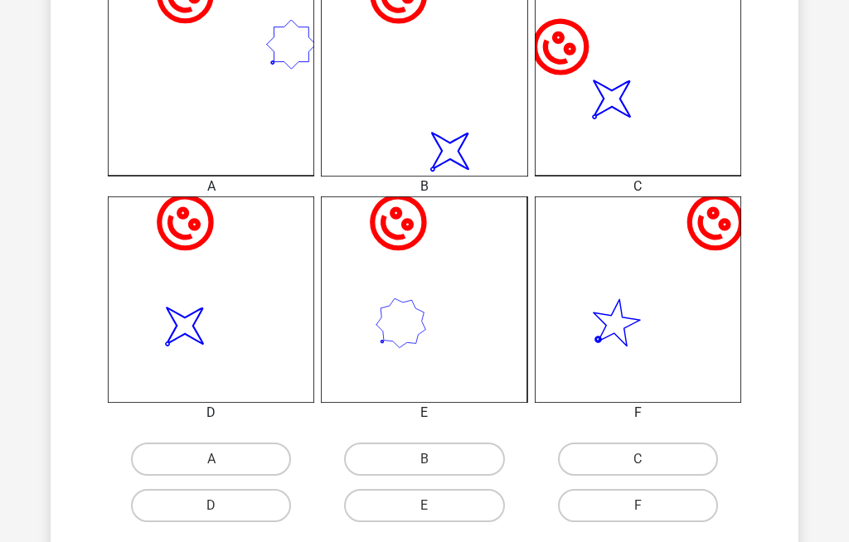
click at [400, 506] on label "E" at bounding box center [424, 505] width 160 height 33
click at [425, 506] on input "E" at bounding box center [430, 511] width 11 height 11
radio input "true"
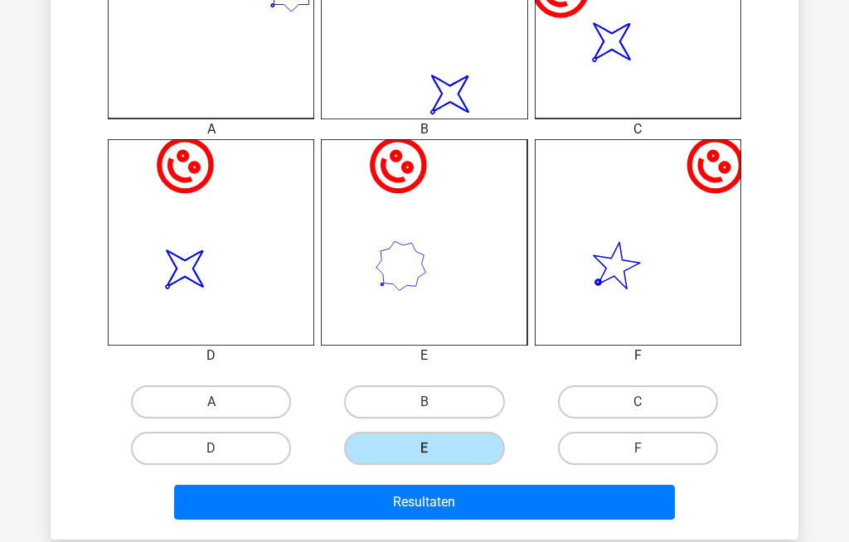
scroll to position [556, 0]
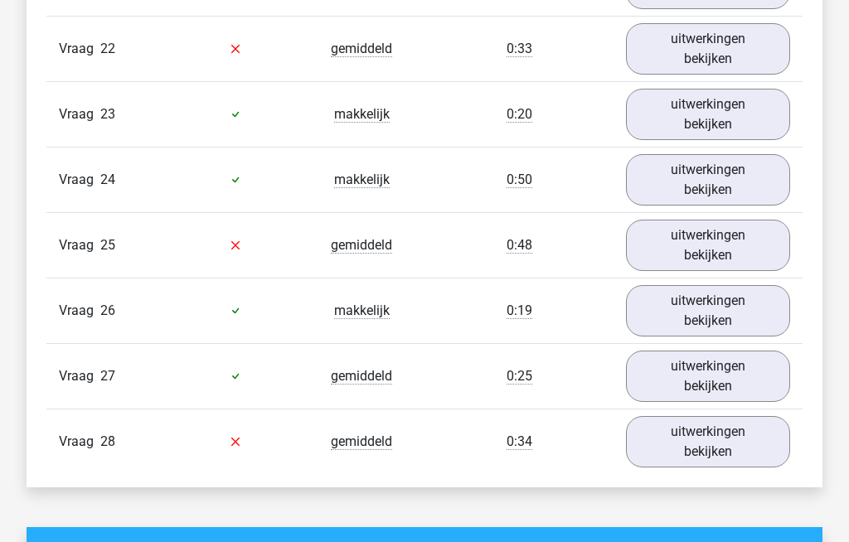
scroll to position [2780, 0]
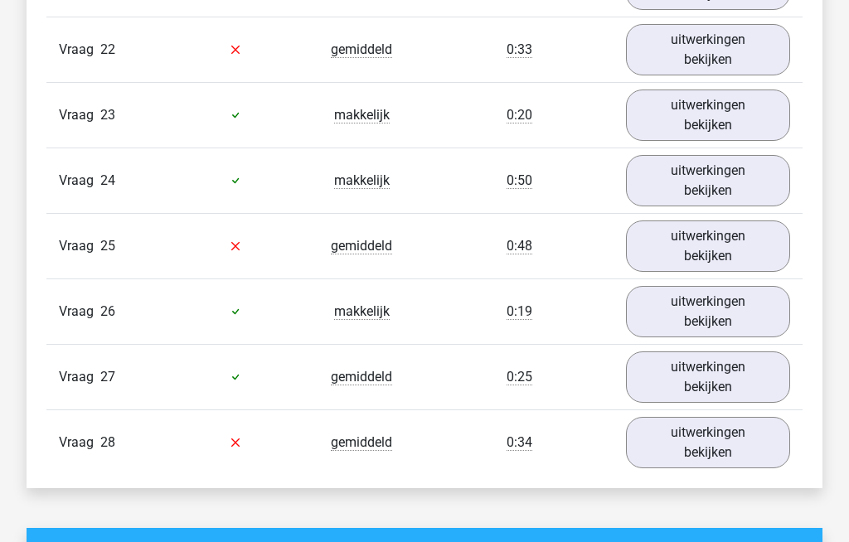
click at [683, 447] on link "uitwerkingen bekijken" at bounding box center [708, 442] width 164 height 51
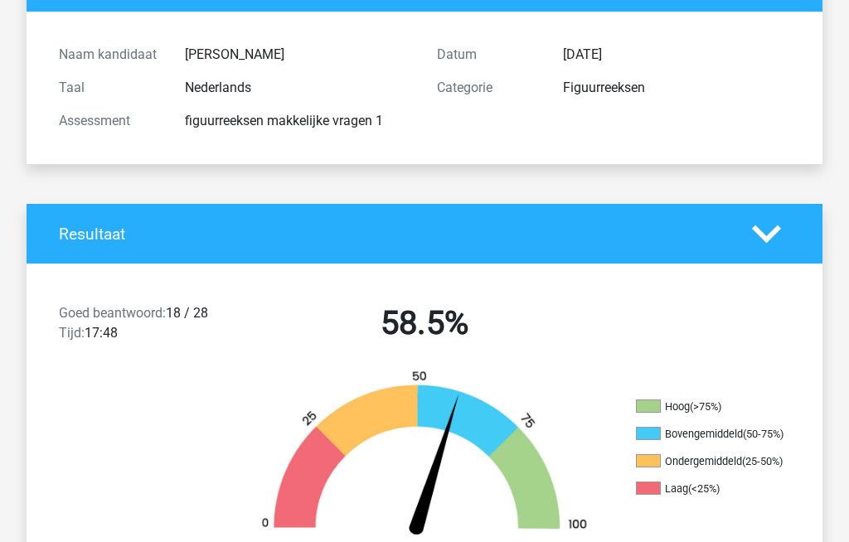
scroll to position [153, 0]
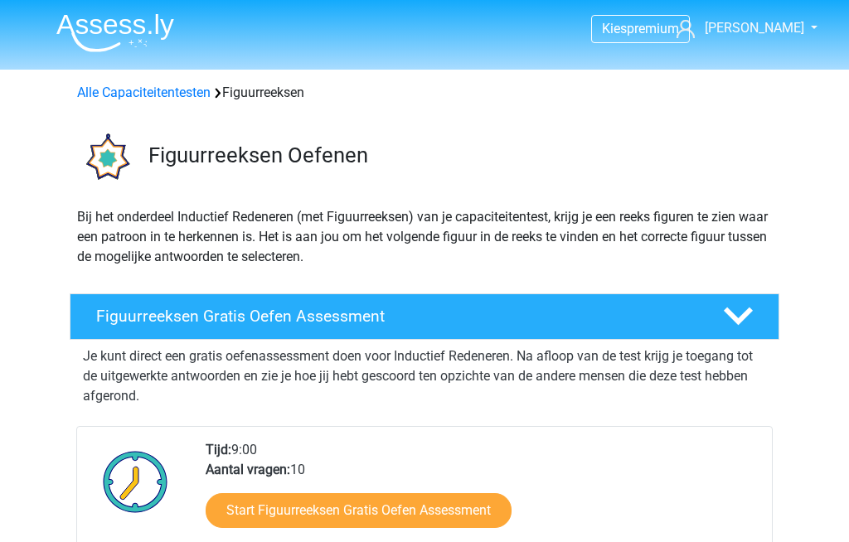
scroll to position [1446, 0]
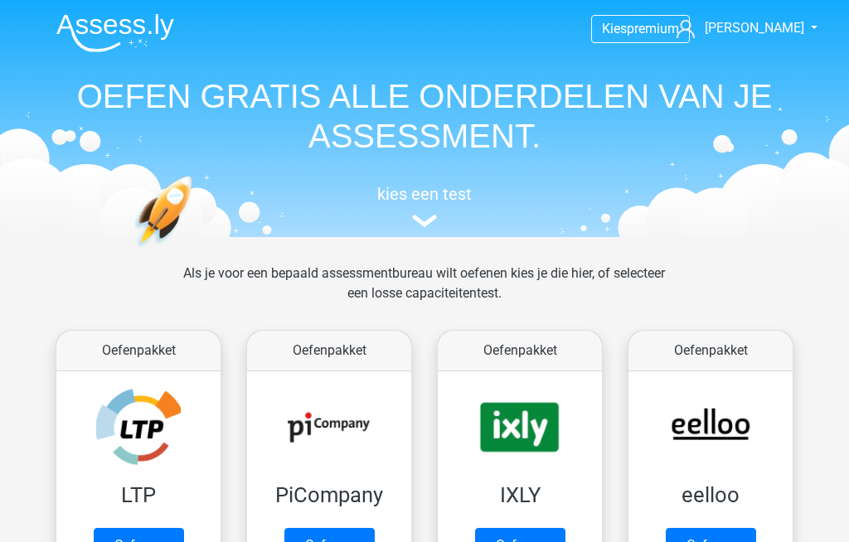
scroll to position [773, 0]
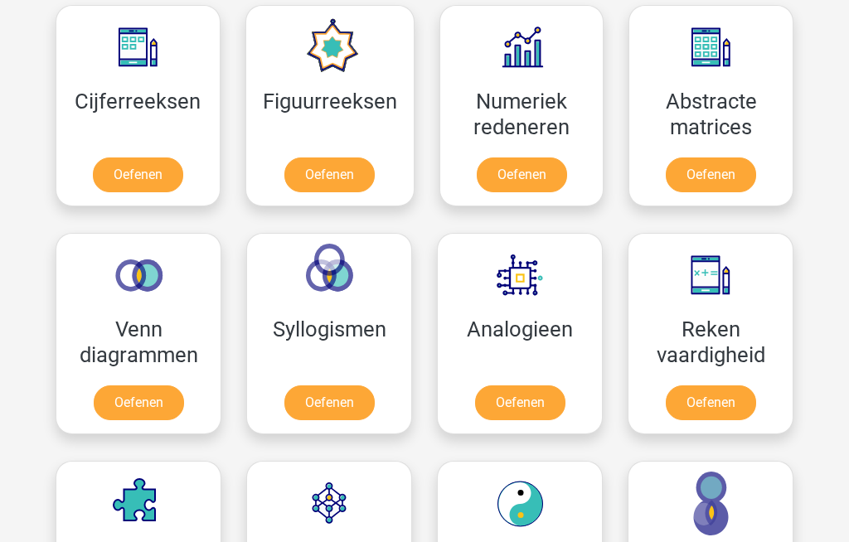
click at [129, 403] on link "Oefenen" at bounding box center [139, 403] width 90 height 35
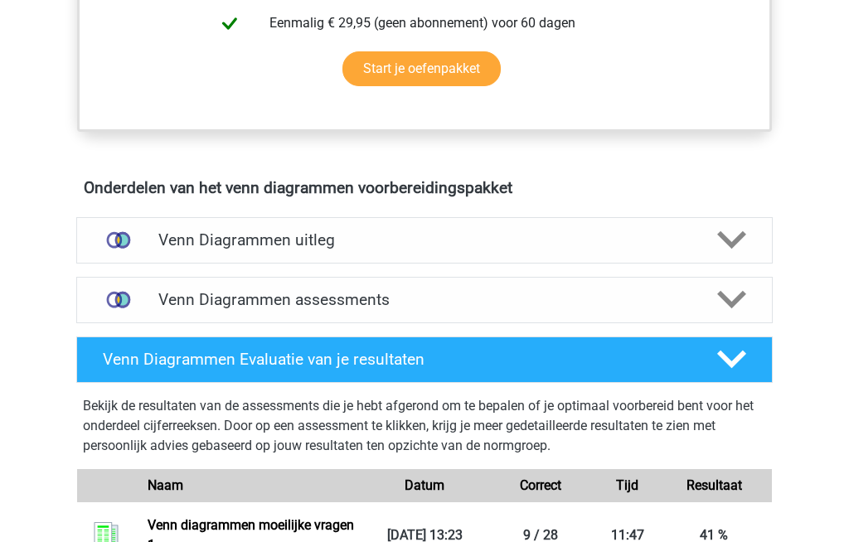
scroll to position [816, 0]
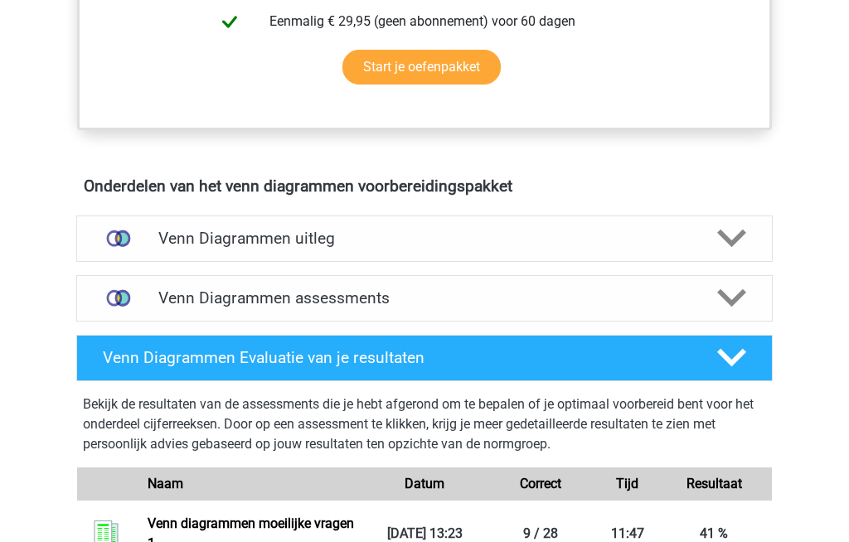
click at [204, 241] on h4 "Venn Diagrammen uitleg" at bounding box center [424, 238] width 532 height 19
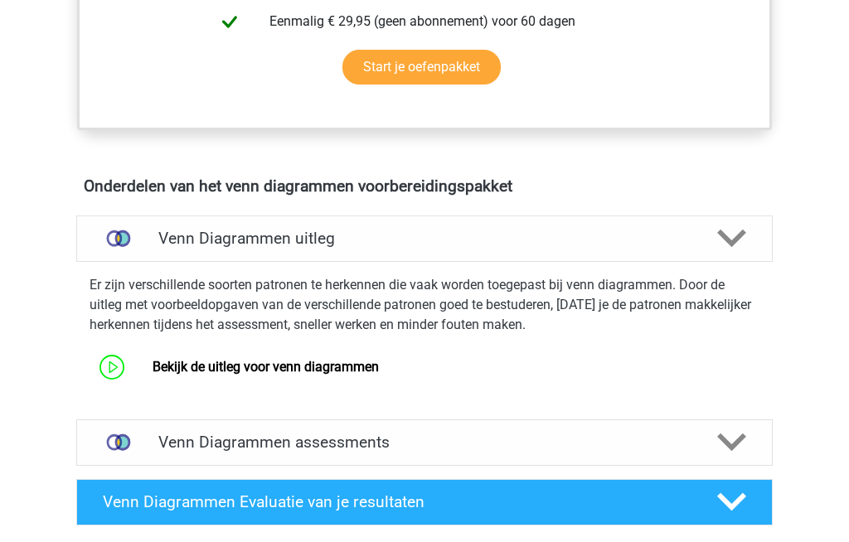
click at [194, 372] on link "Bekijk de uitleg voor venn diagrammen" at bounding box center [266, 367] width 226 height 16
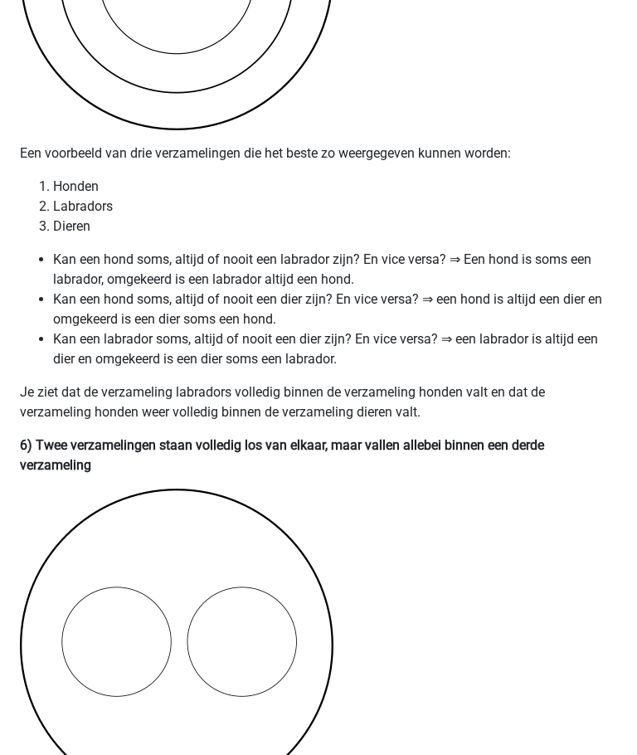
scroll to position [3943, 0]
